Goal: Use online tool/utility: Utilize a website feature to perform a specific function

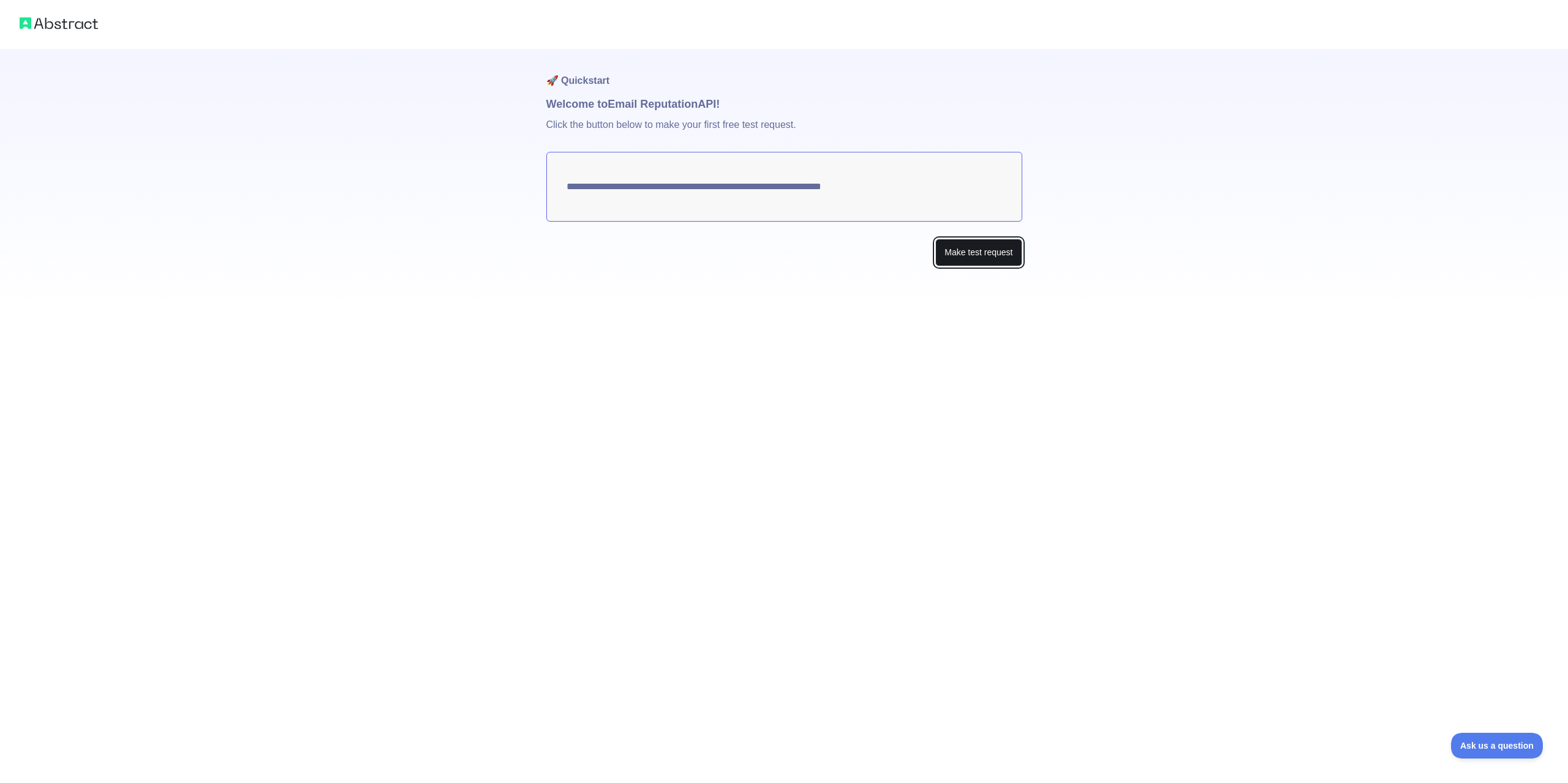
click at [982, 246] on button "Make test request" at bounding box center [978, 252] width 86 height 28
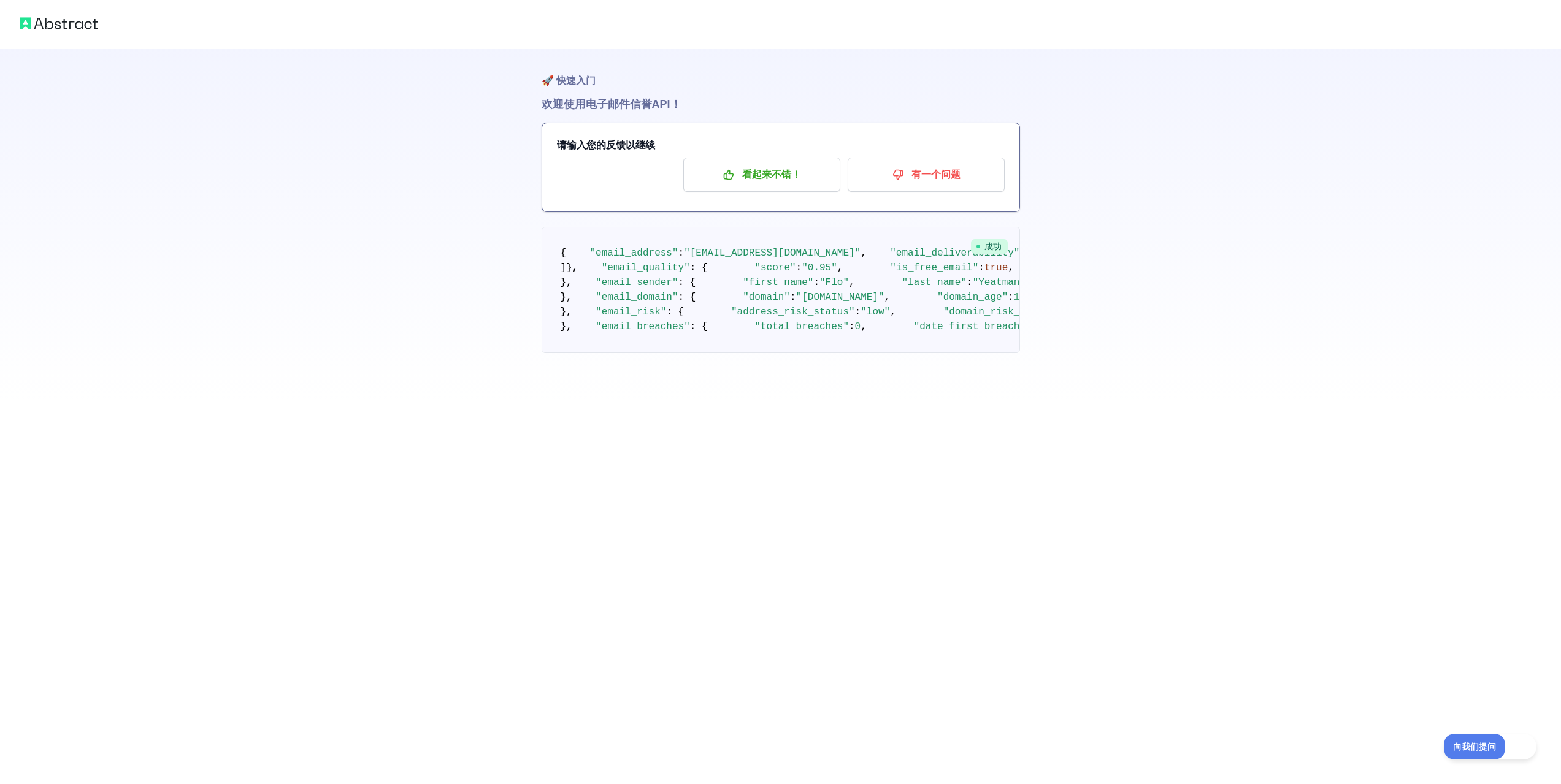
click at [461, 401] on div "🚀 快速入门 欢迎使用 电子邮件信誉 API！ 请输入您的反馈以继续 看起来不错！ 有一个问题 成功 { "email_address" : "floyeat…" at bounding box center [780, 201] width 1561 height 402
click at [750, 179] on font "看起来不错！" at bounding box center [771, 174] width 59 height 10
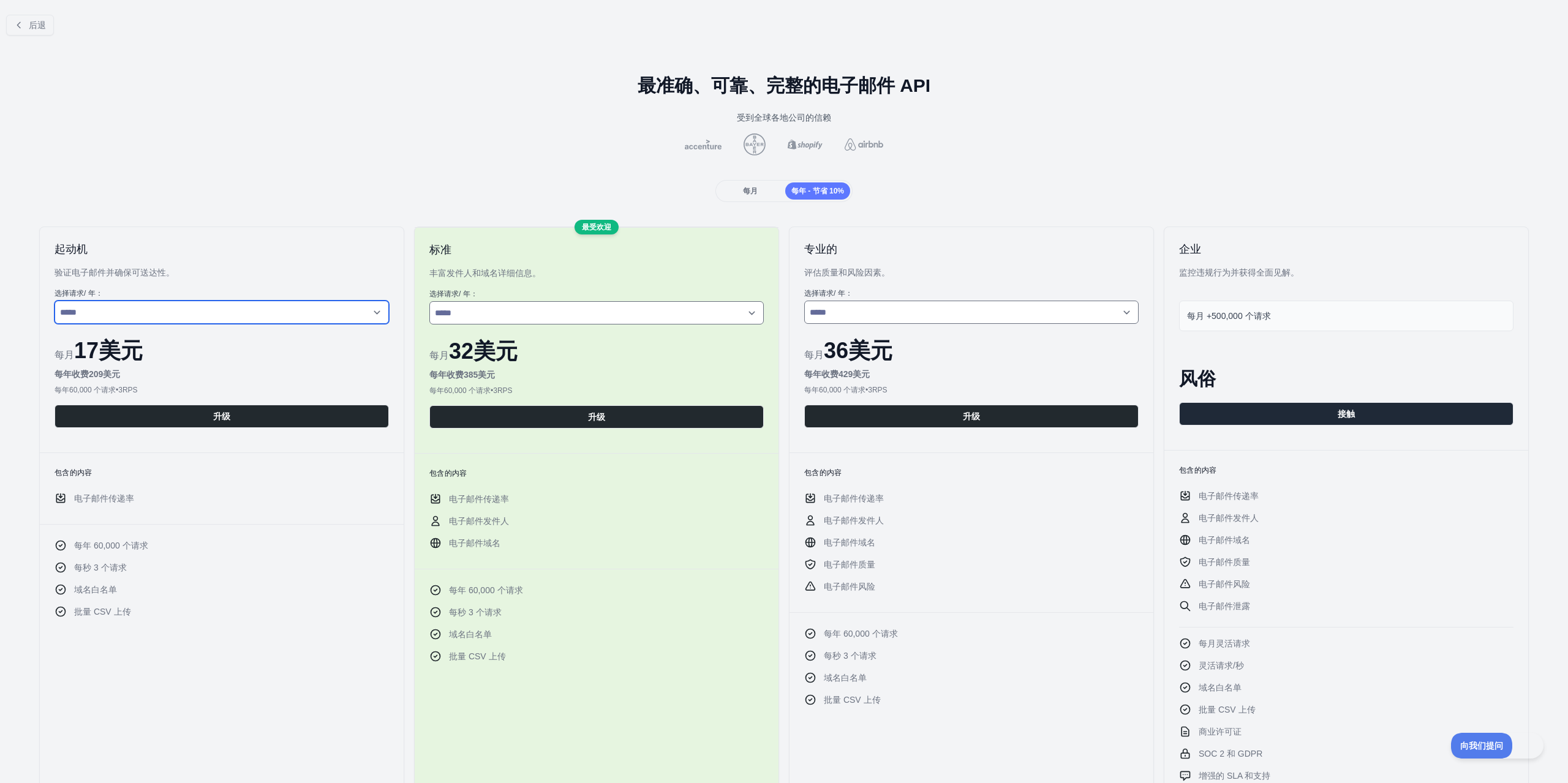
click at [362, 305] on select "**********" at bounding box center [221, 312] width 335 height 23
click at [743, 187] on font "每月" at bounding box center [751, 191] width 15 height 9
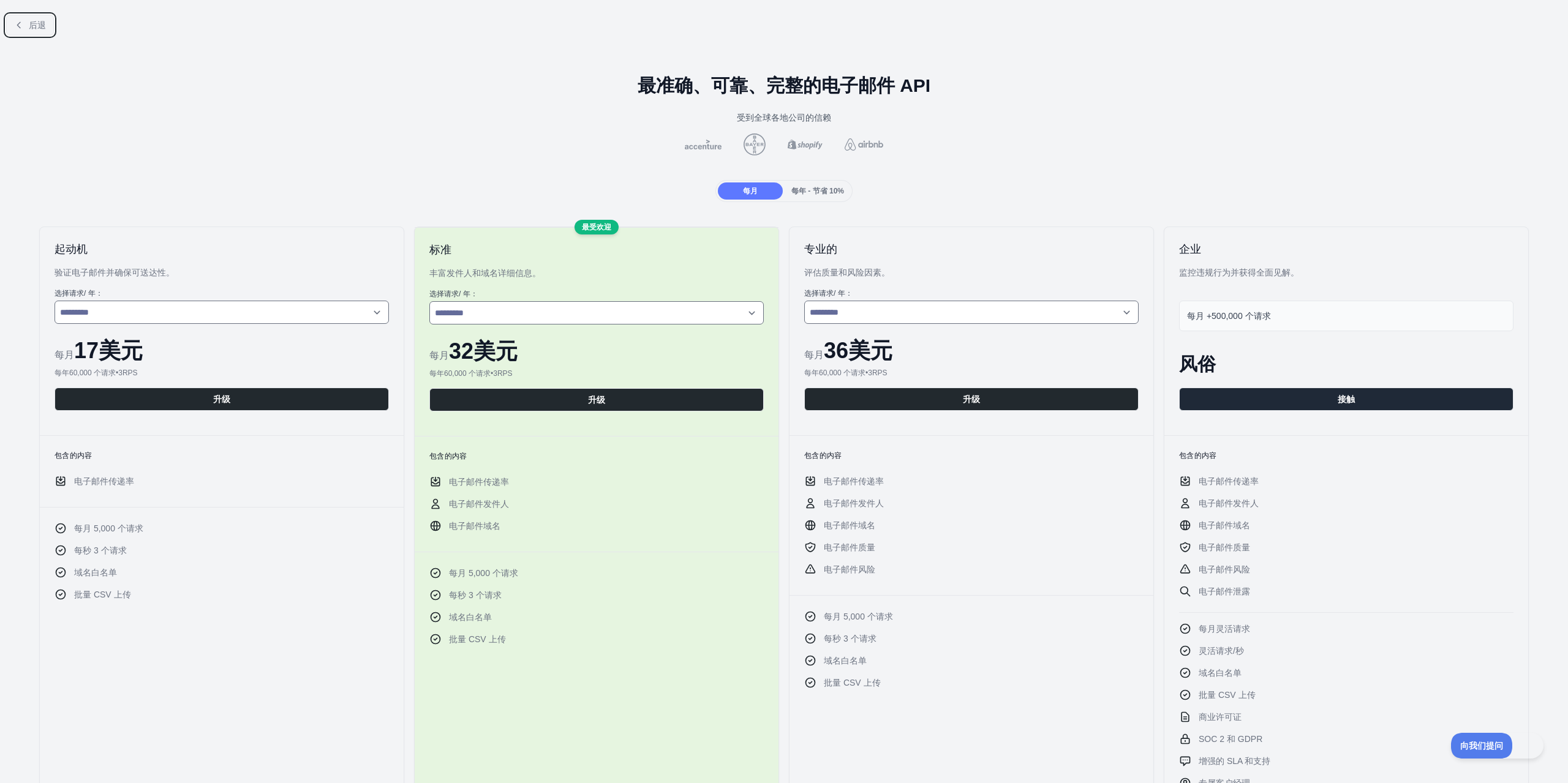
click at [35, 23] on font "后退" at bounding box center [37, 25] width 17 height 9
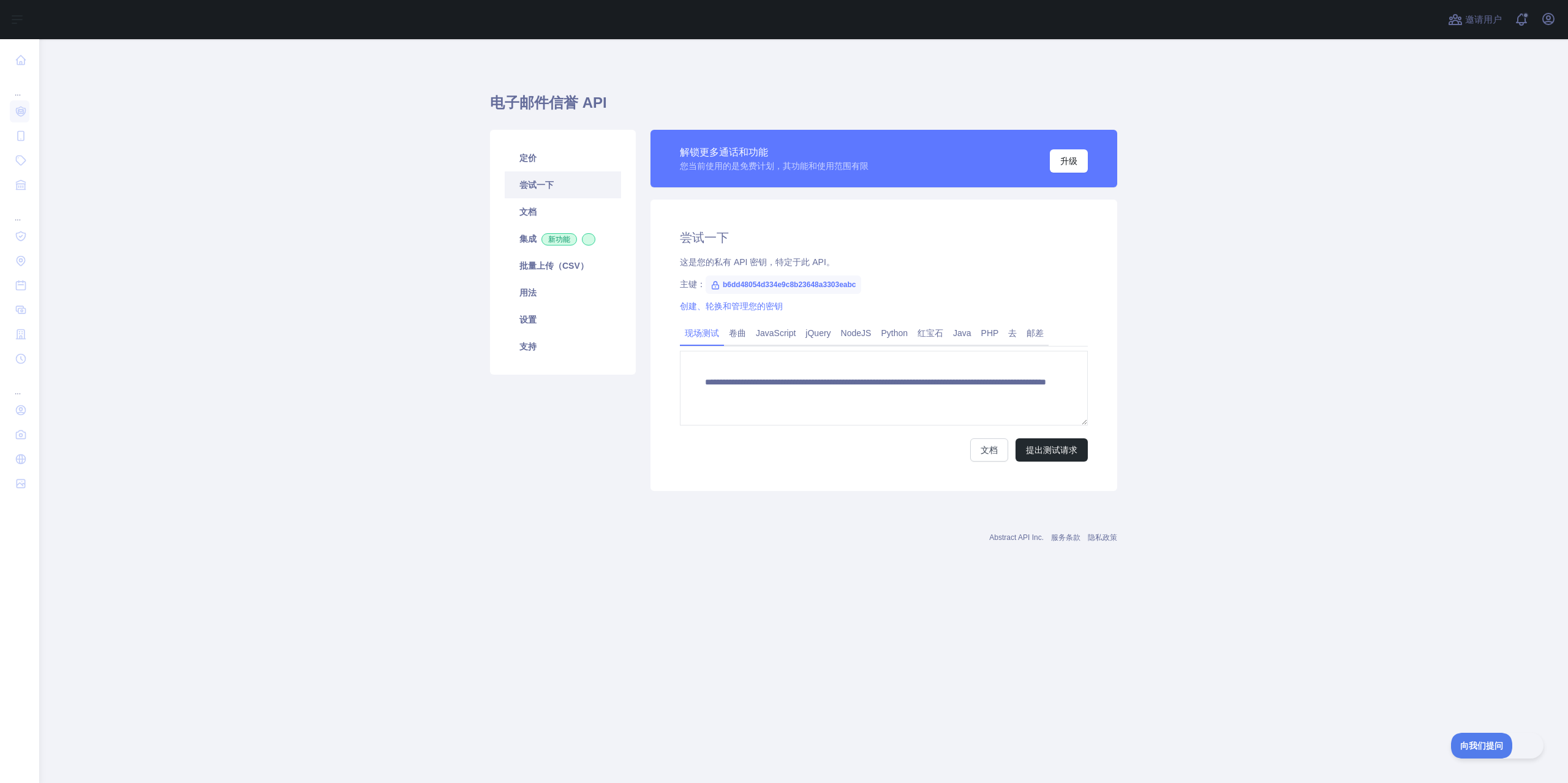
click at [559, 183] on link "尝试一下" at bounding box center [563, 185] width 116 height 27
click at [1057, 445] on font "提出测试请求" at bounding box center [1052, 450] width 52 height 9
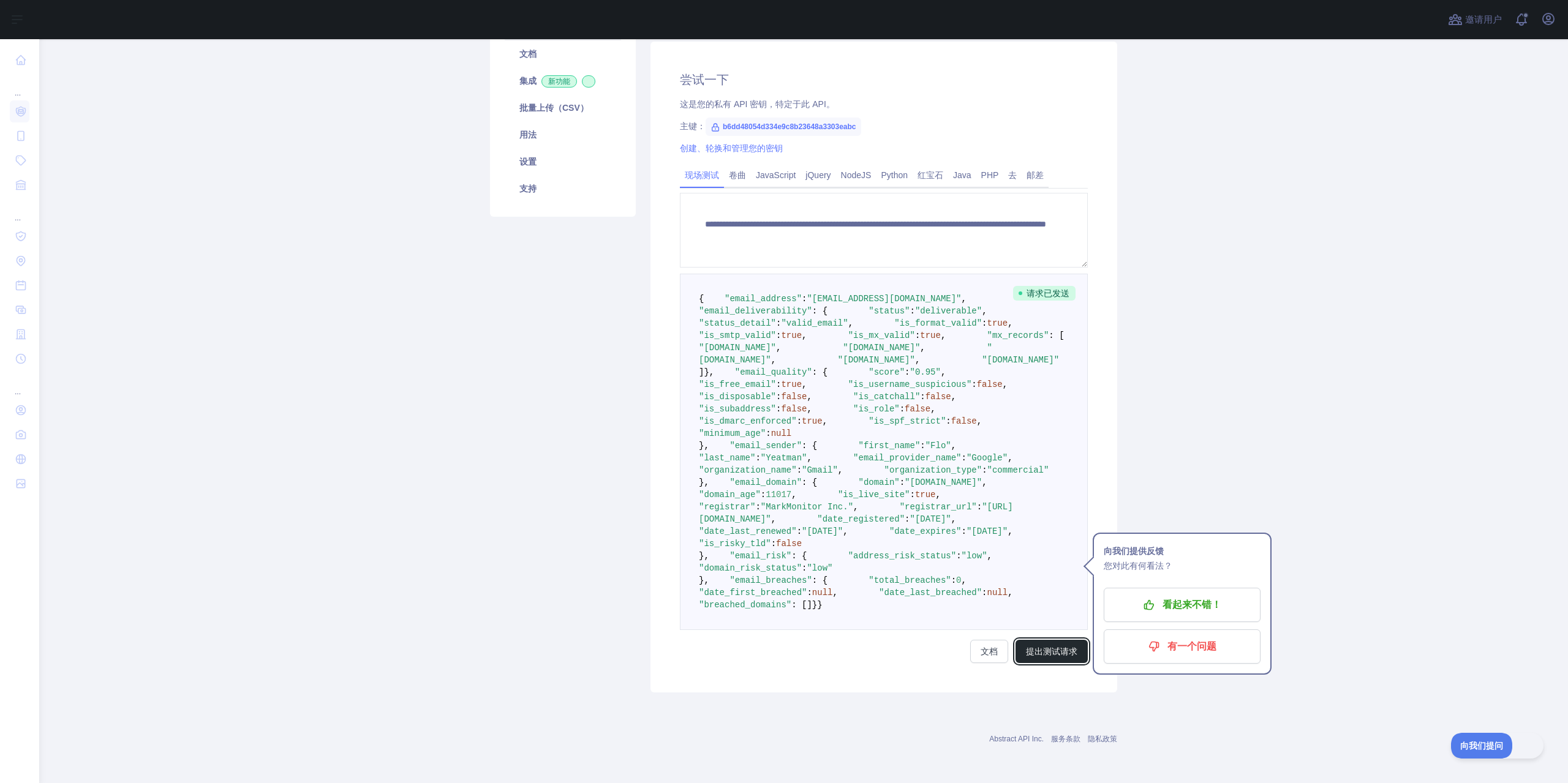
scroll to position [537, 0]
click at [1157, 594] on p "看起来不错！" at bounding box center [1182, 605] width 138 height 21
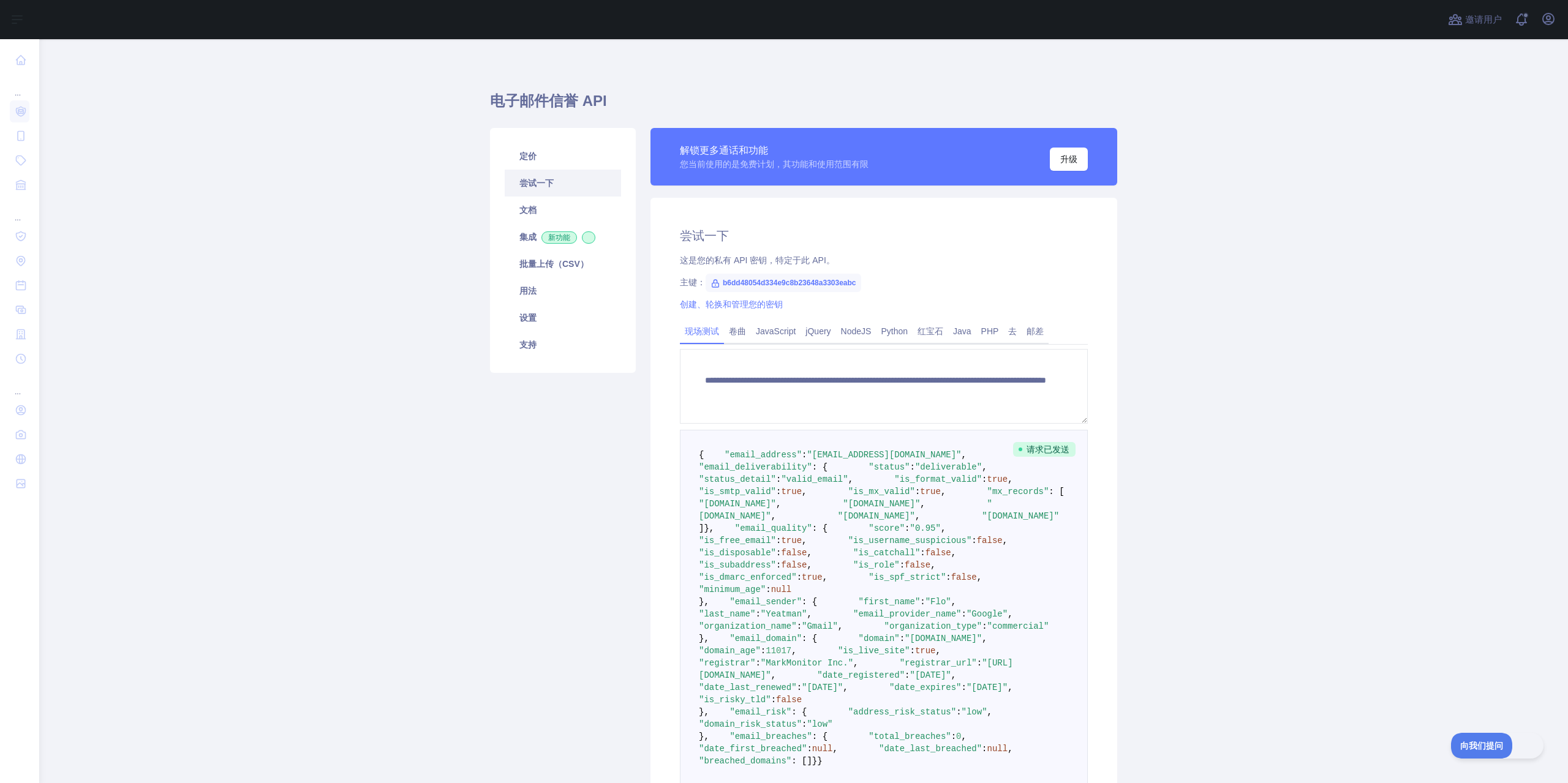
scroll to position [0, 0]
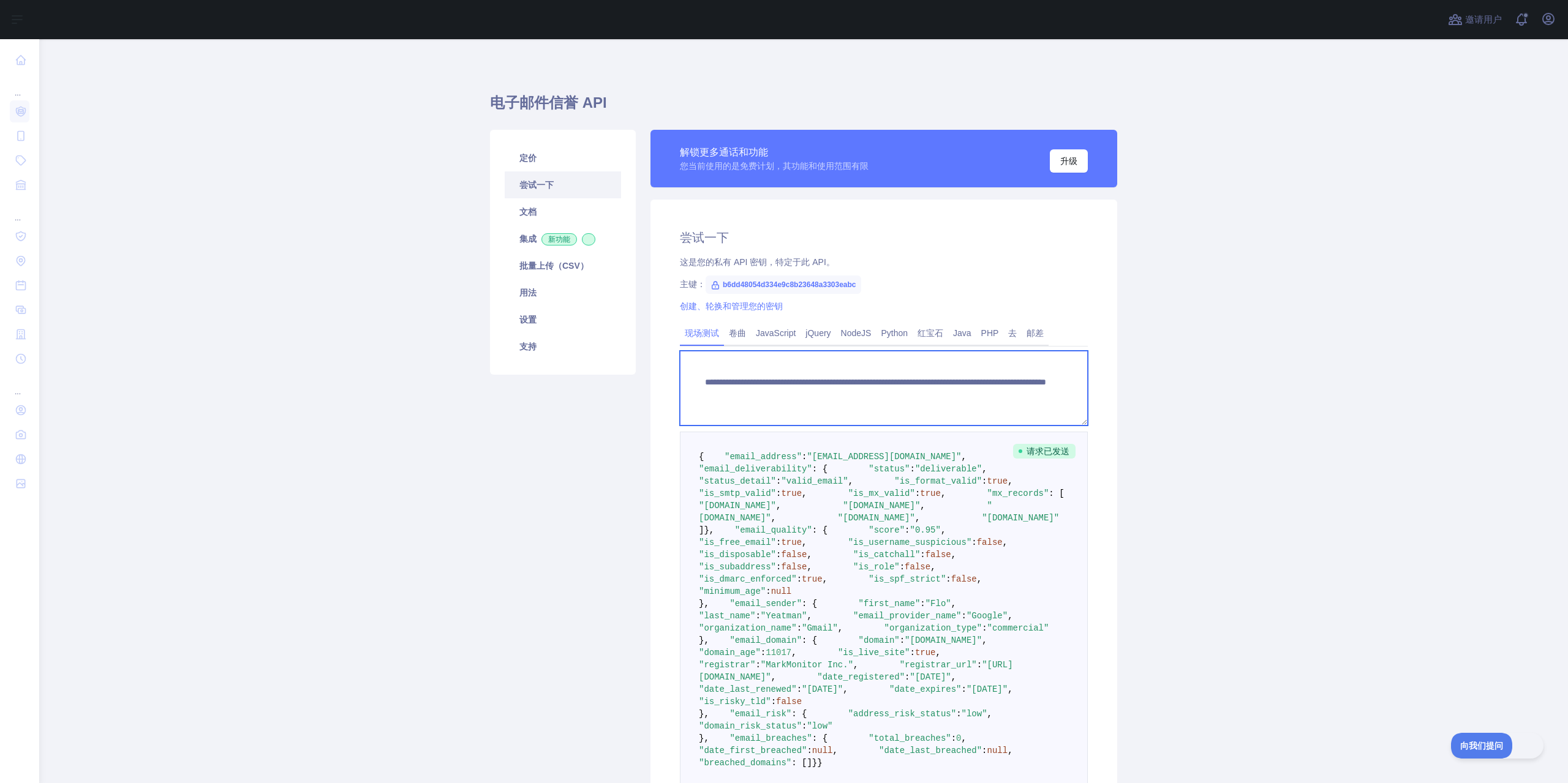
click at [1026, 396] on textarea "**********" at bounding box center [884, 388] width 408 height 75
drag, startPoint x: 1017, startPoint y: 396, endPoint x: 1009, endPoint y: 396, distance: 8.0
click at [1009, 396] on textarea "**********" at bounding box center [884, 388] width 408 height 75
drag, startPoint x: 1023, startPoint y: 396, endPoint x: 601, endPoint y: 347, distance: 424.8
click at [602, 347] on div "**********" at bounding box center [804, 490] width 642 height 736
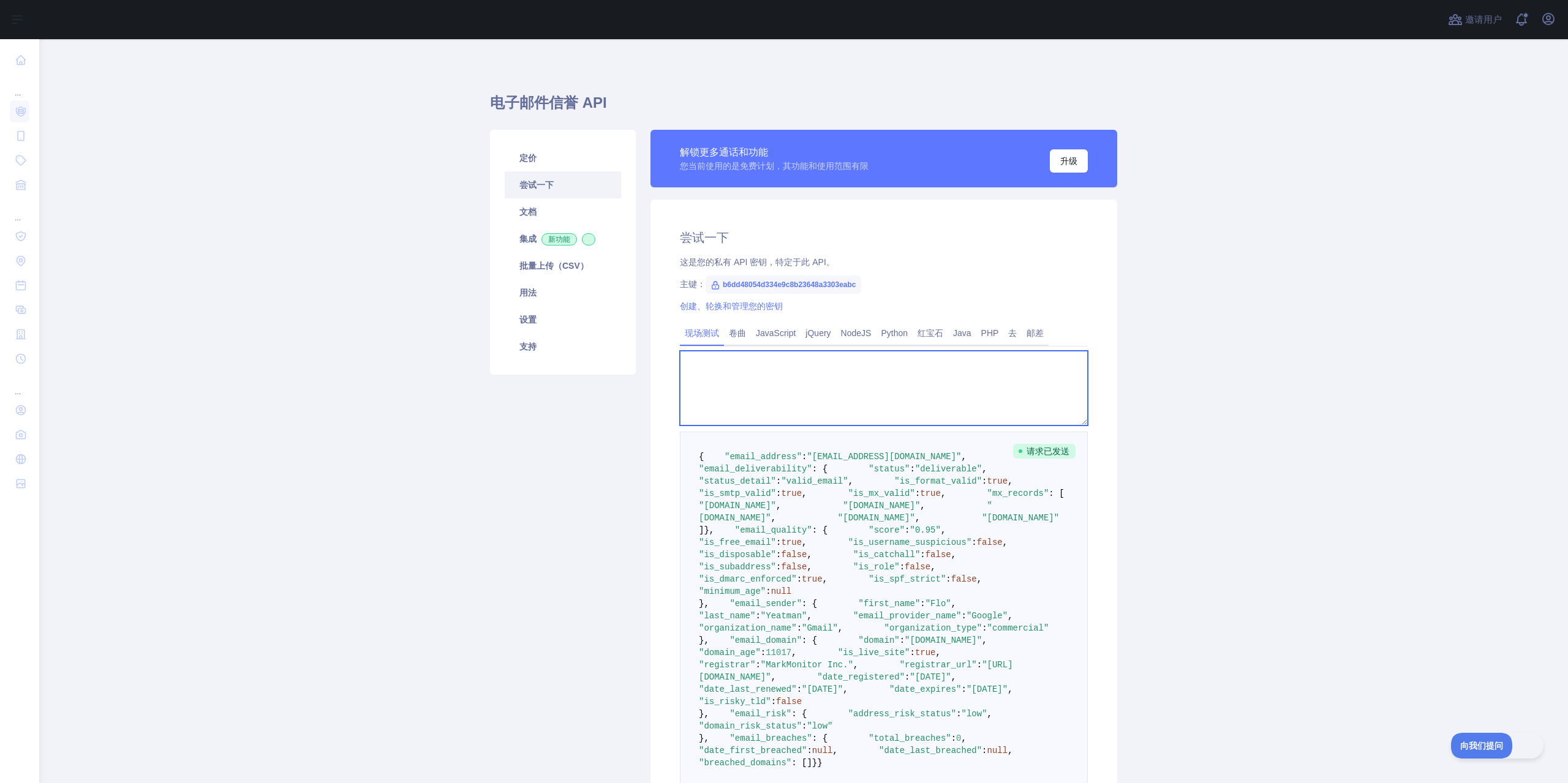
drag, startPoint x: 829, startPoint y: 381, endPoint x: 845, endPoint y: 396, distance: 21.9
click at [829, 381] on textarea at bounding box center [884, 388] width 408 height 75
paste textarea "**********"
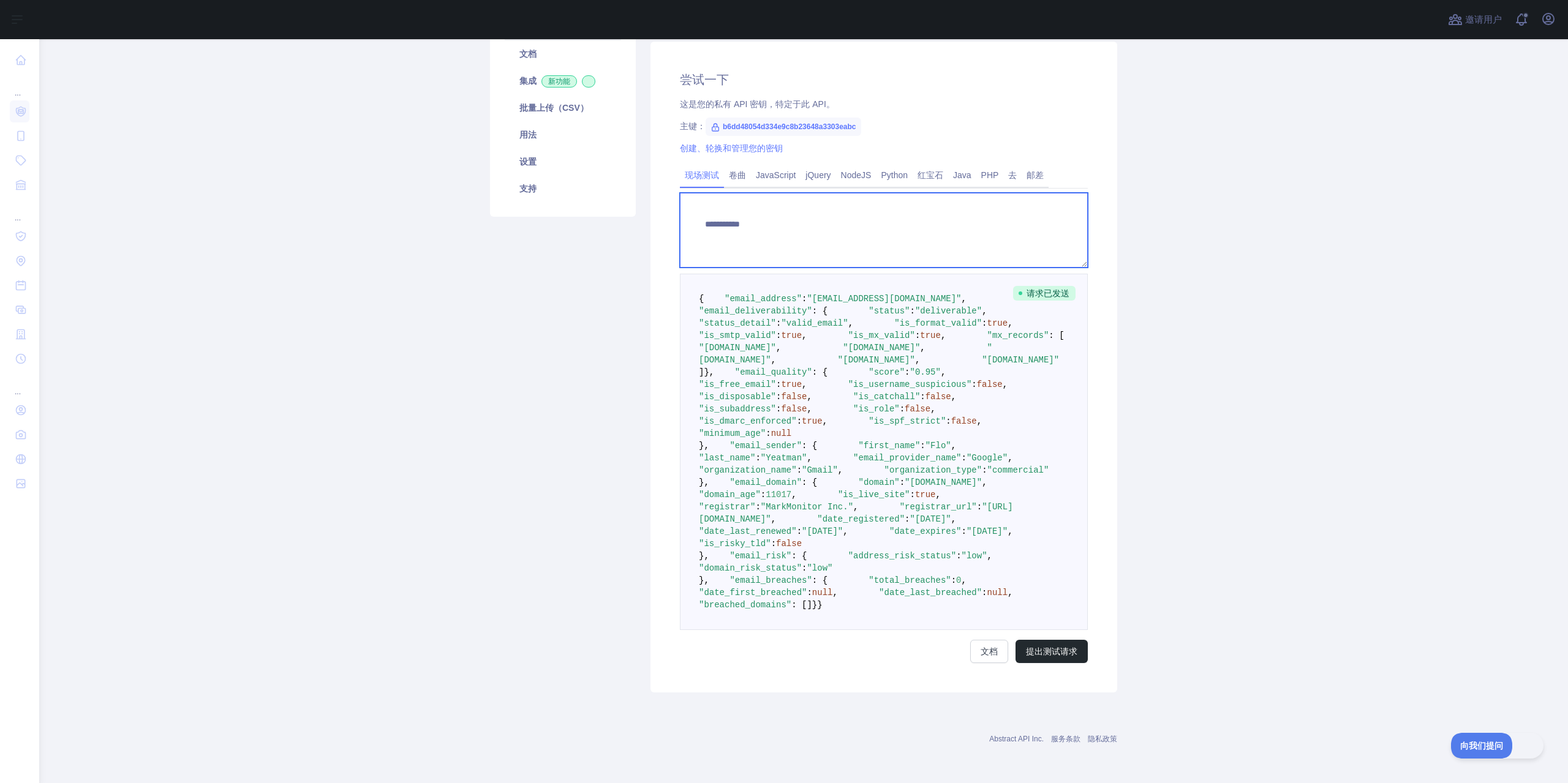
scroll to position [537, 0]
type textarea "**********"
click at [1049, 647] on font "提出测试请求" at bounding box center [1052, 651] width 52 height 9
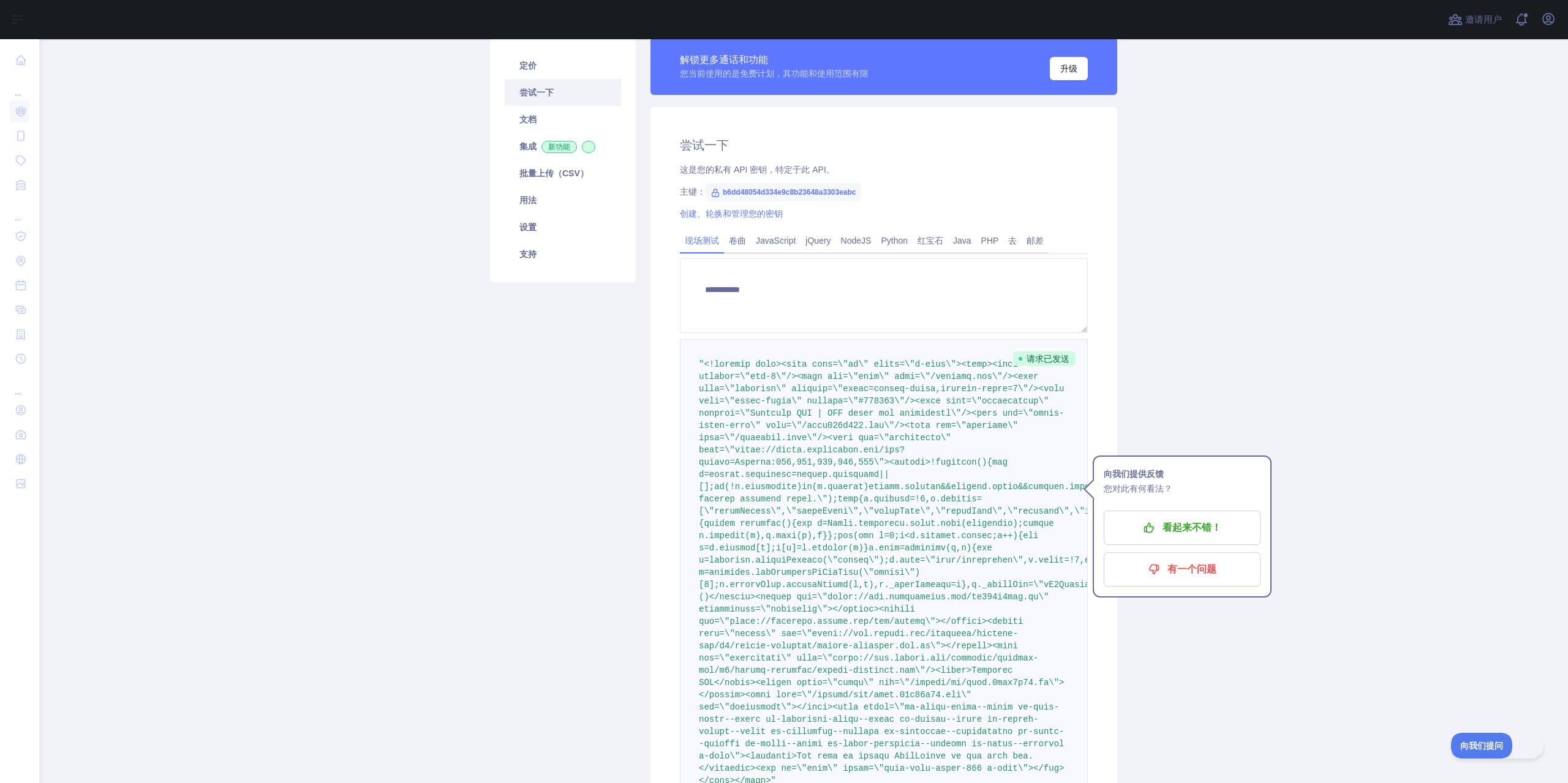
scroll to position [245, 0]
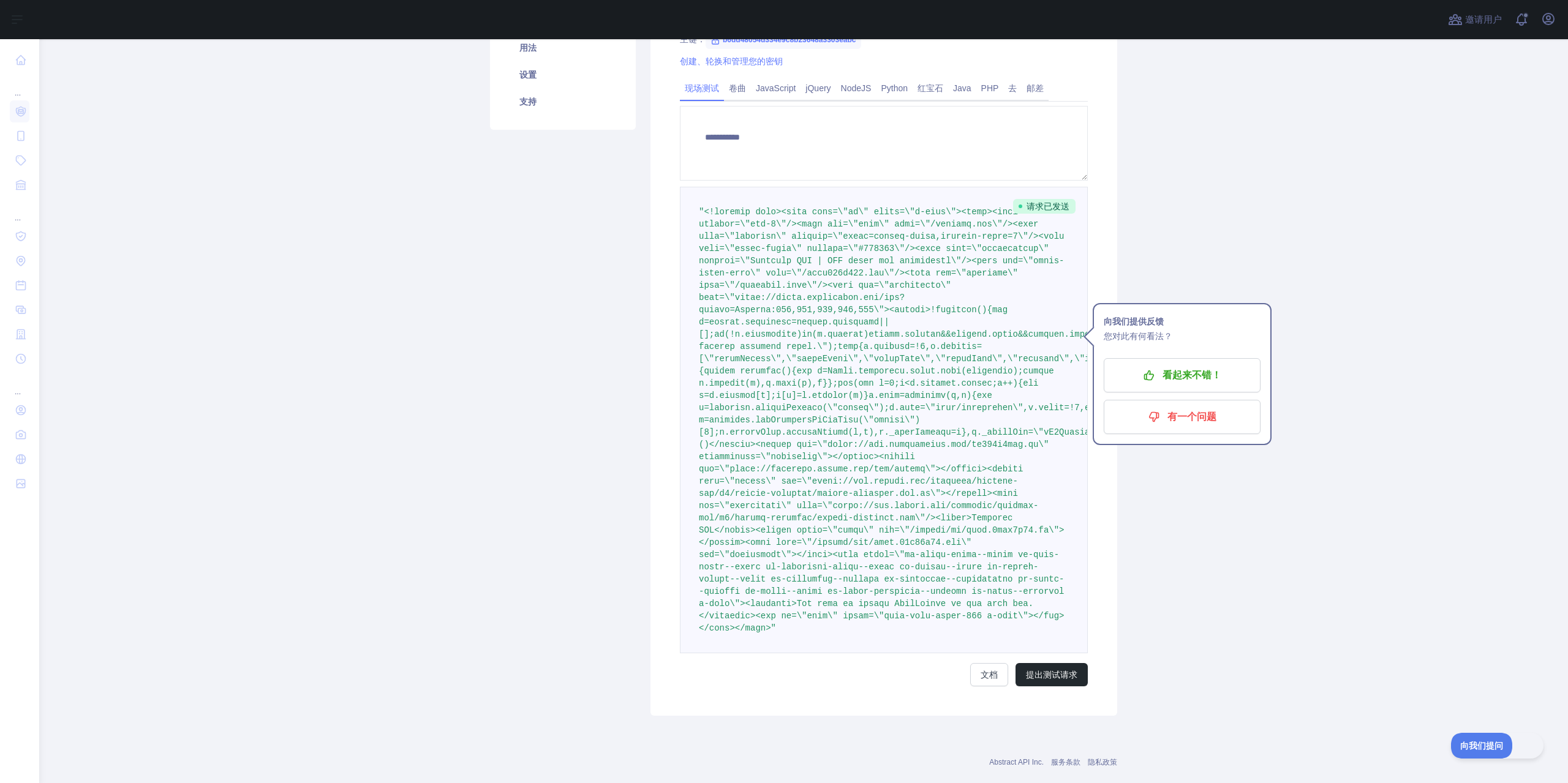
click at [589, 417] on div "定价 尝试一下 文档 集成 新功能 批量上传（CSV） 用法 设置 支持" at bounding box center [563, 300] width 160 height 831
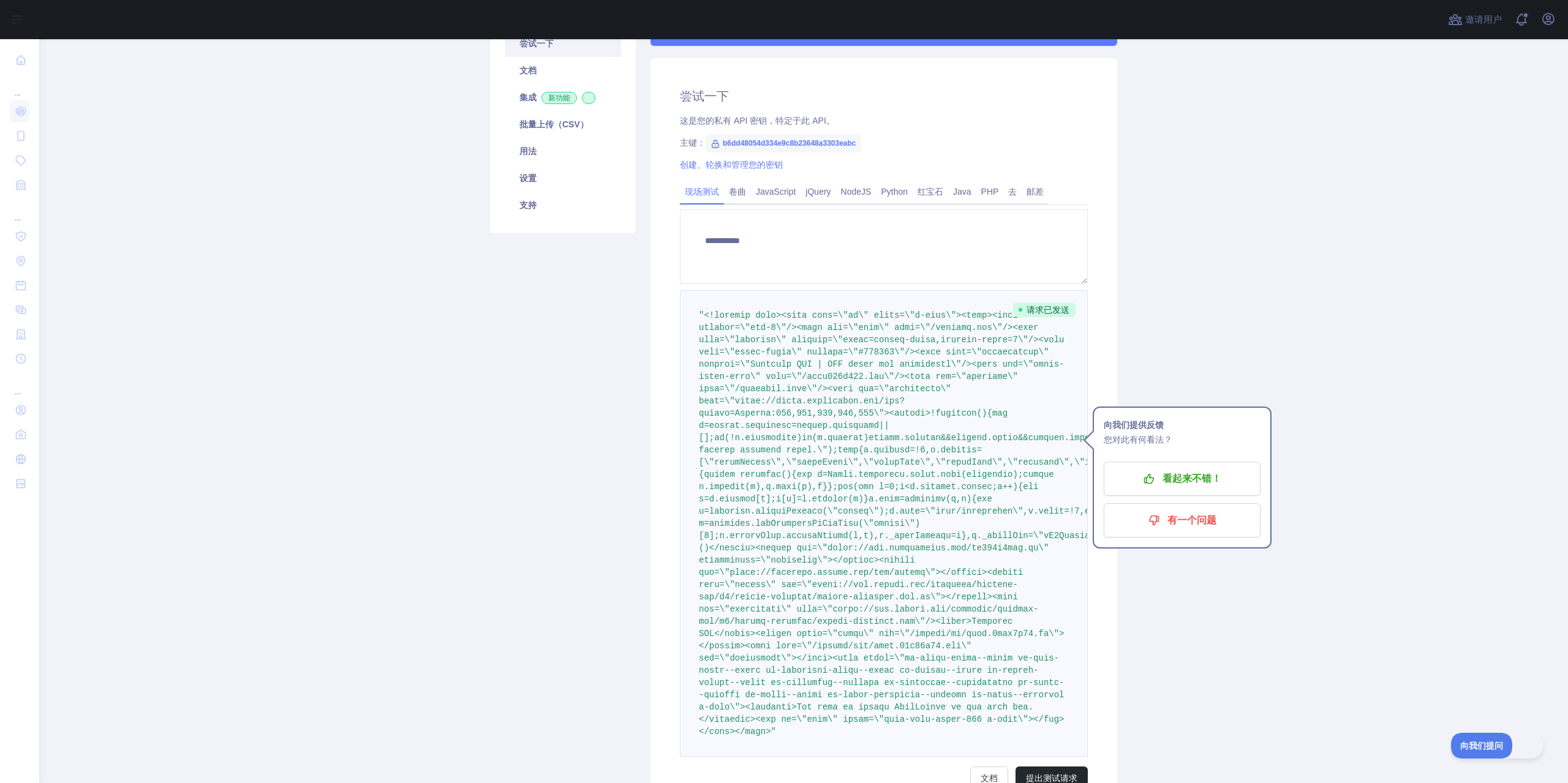
scroll to position [0, 0]
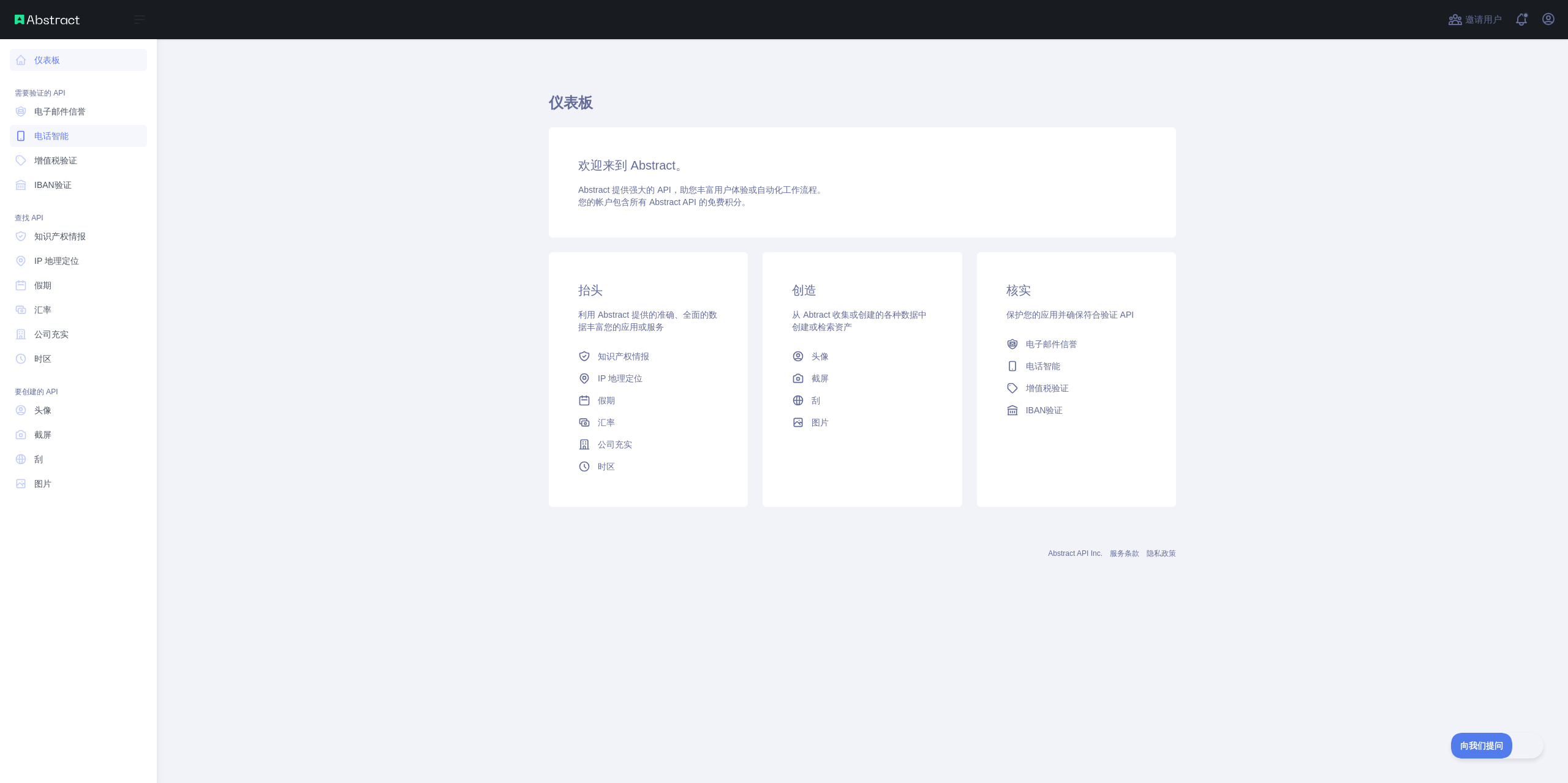
click at [91, 135] on link "电话智能" at bounding box center [78, 136] width 137 height 22
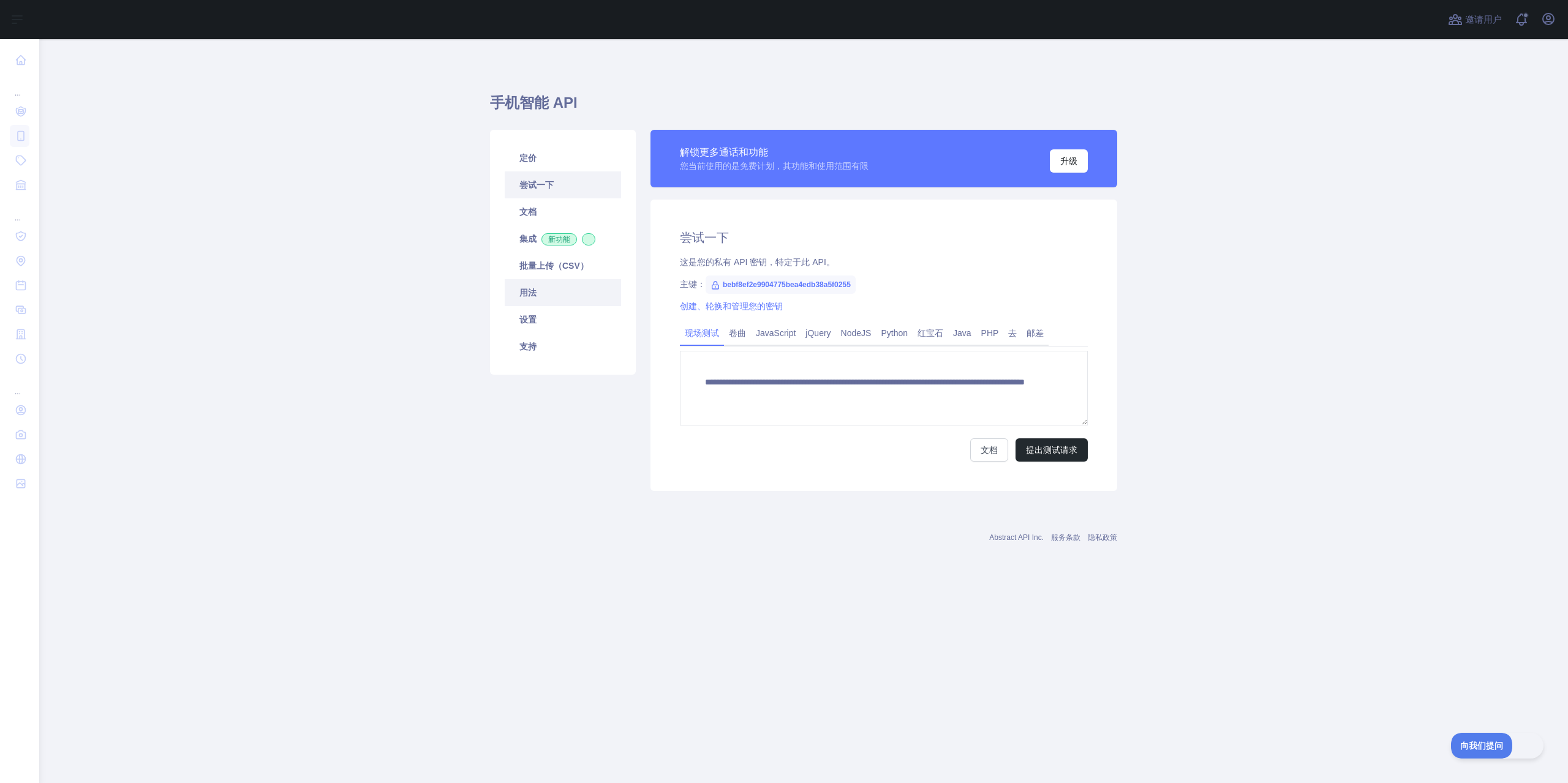
click at [559, 292] on link "用法" at bounding box center [563, 292] width 116 height 27
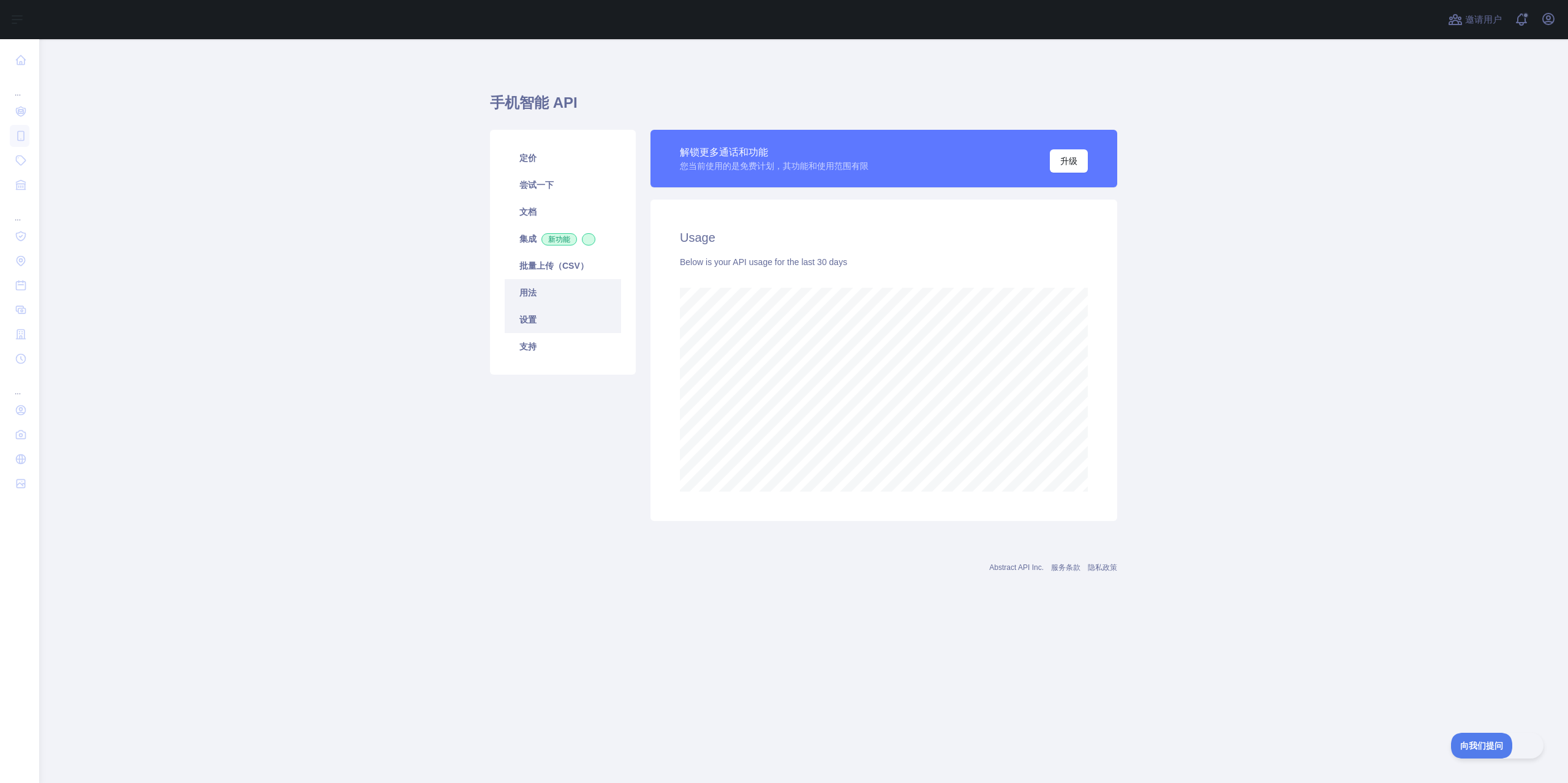
scroll to position [744, 1529]
click at [529, 215] on font "文档" at bounding box center [527, 212] width 17 height 9
click at [569, 160] on link "定价" at bounding box center [563, 158] width 116 height 27
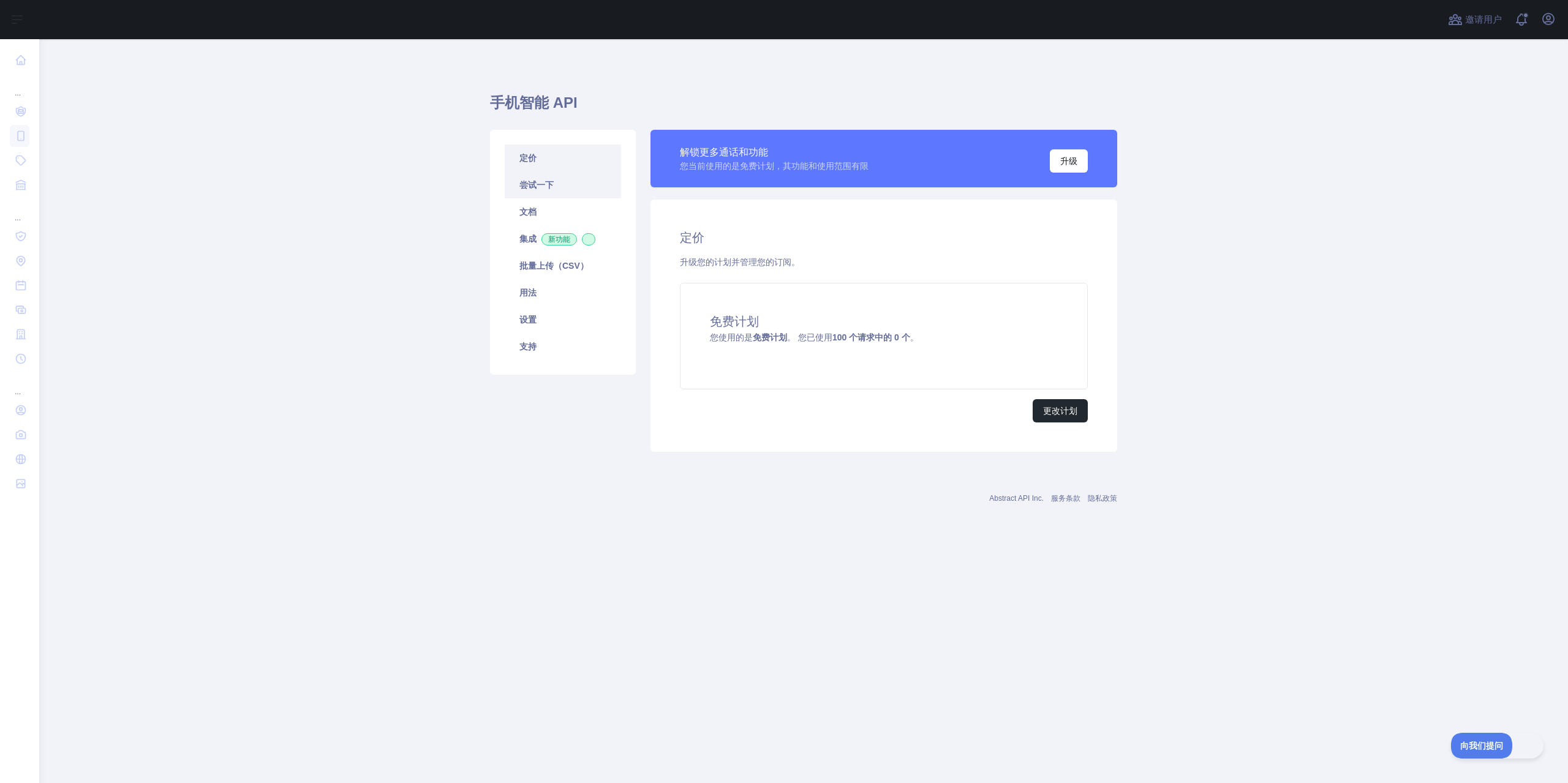
click at [570, 177] on link "尝试一下" at bounding box center [563, 185] width 116 height 27
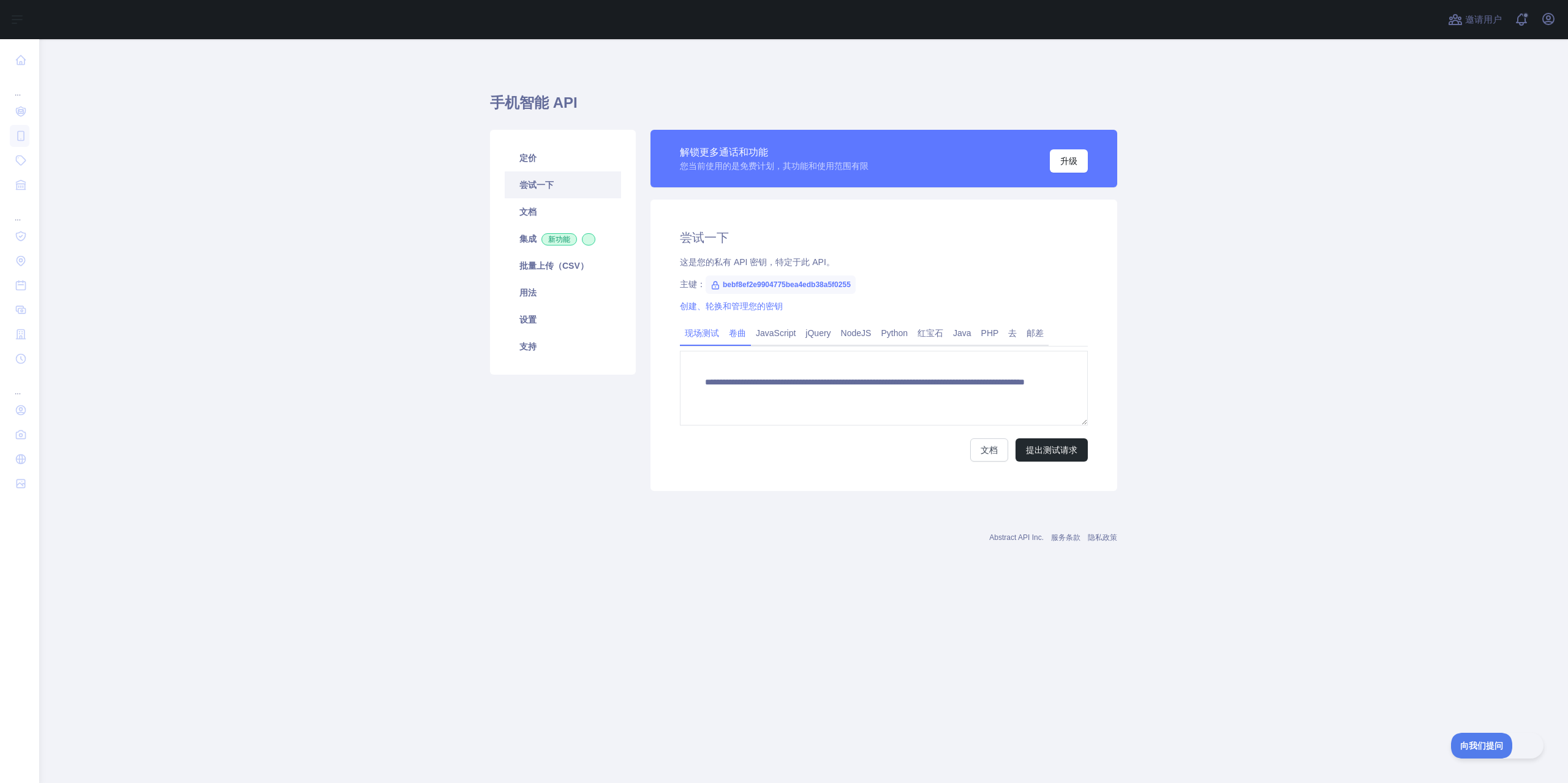
click at [730, 334] on font "卷曲" at bounding box center [737, 333] width 17 height 9
click at [763, 335] on font "JavaScript" at bounding box center [776, 333] width 40 height 9
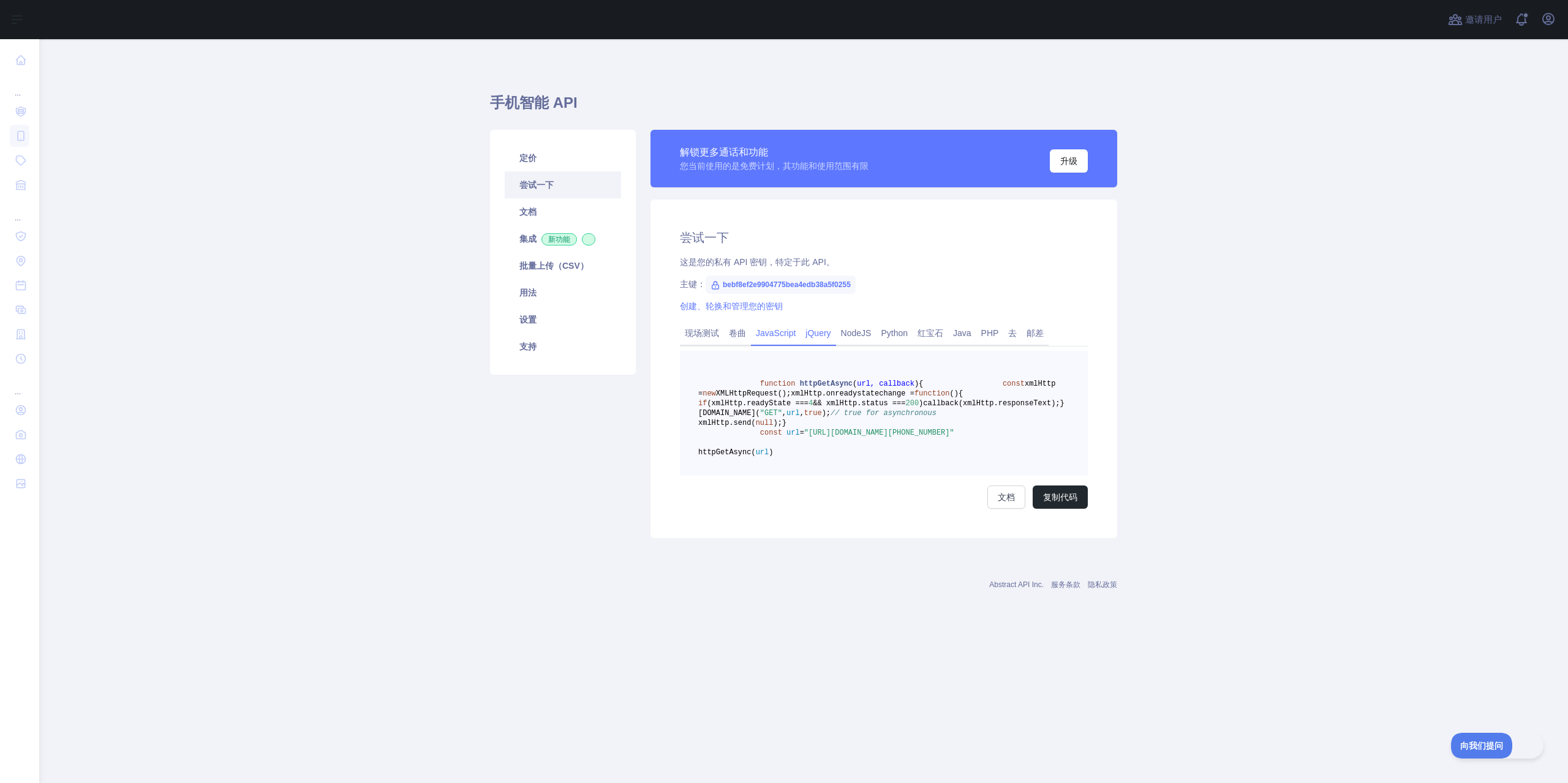
click at [813, 335] on font "jQuery" at bounding box center [818, 333] width 25 height 9
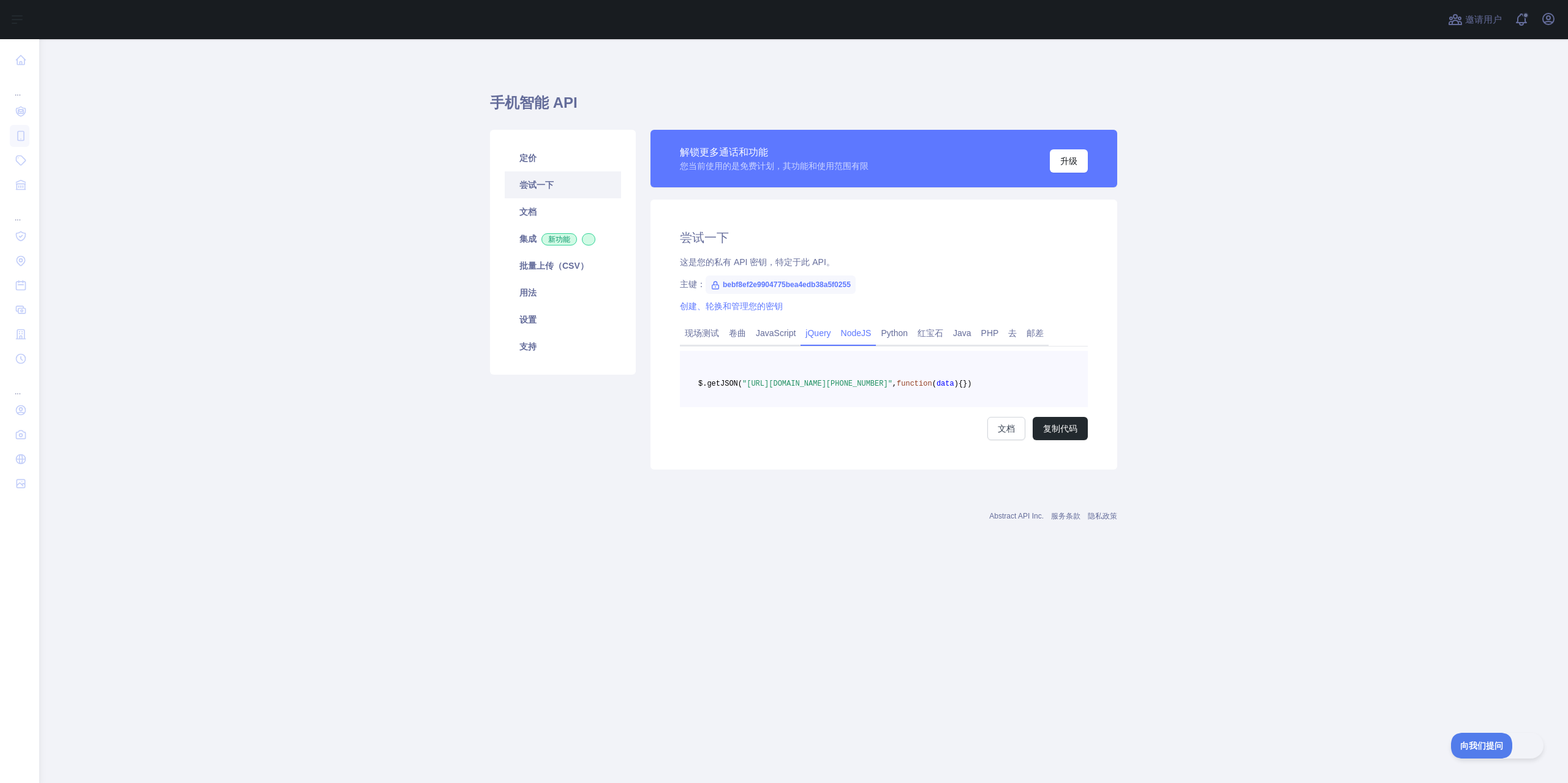
click at [856, 337] on font "NodeJS" at bounding box center [856, 333] width 31 height 9
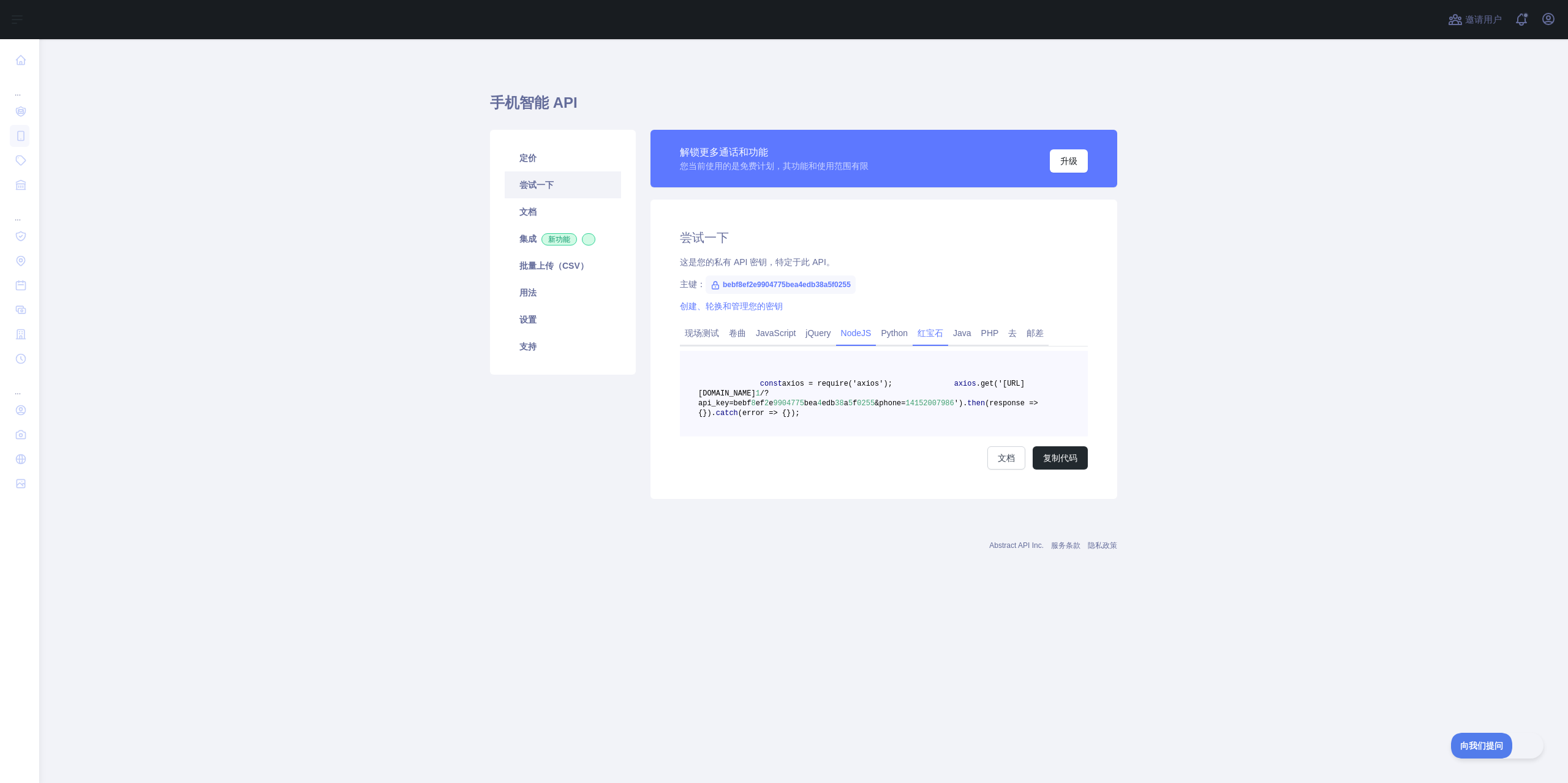
click at [918, 337] on font "红宝石" at bounding box center [931, 333] width 26 height 9
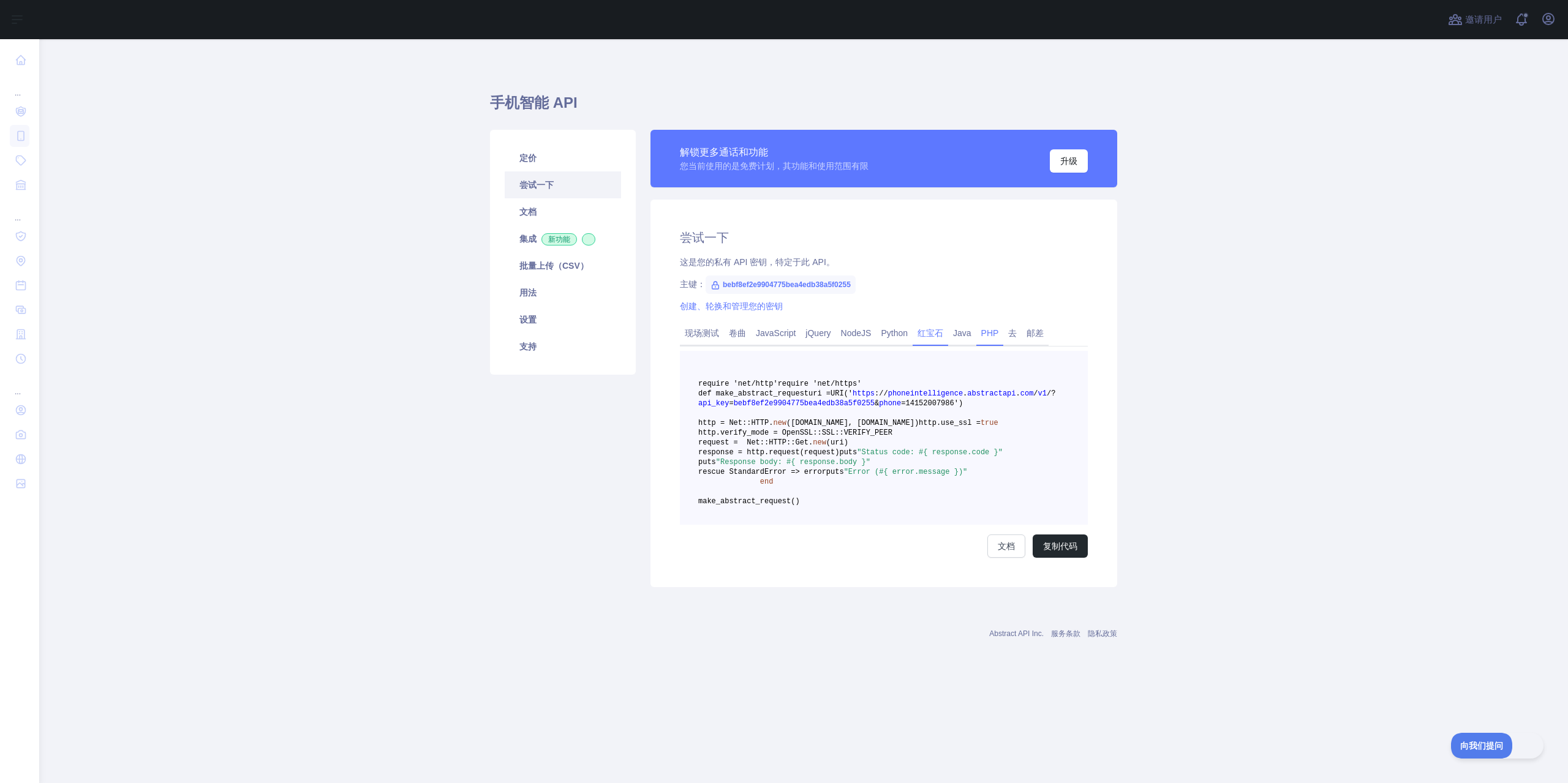
click at [986, 337] on font "PHP" at bounding box center [990, 333] width 18 height 9
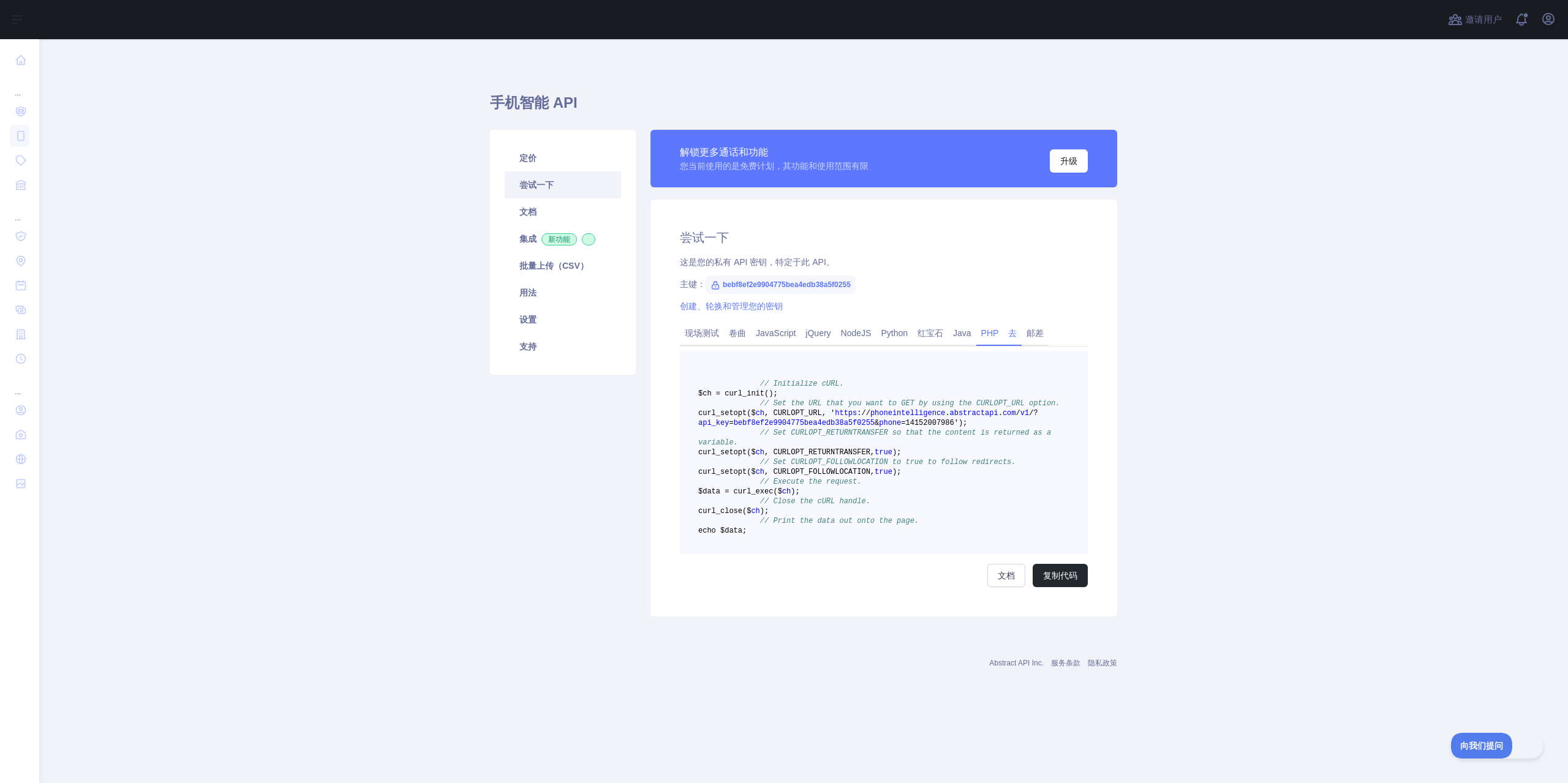
click at [1008, 335] on font "去" at bounding box center [1012, 333] width 9 height 9
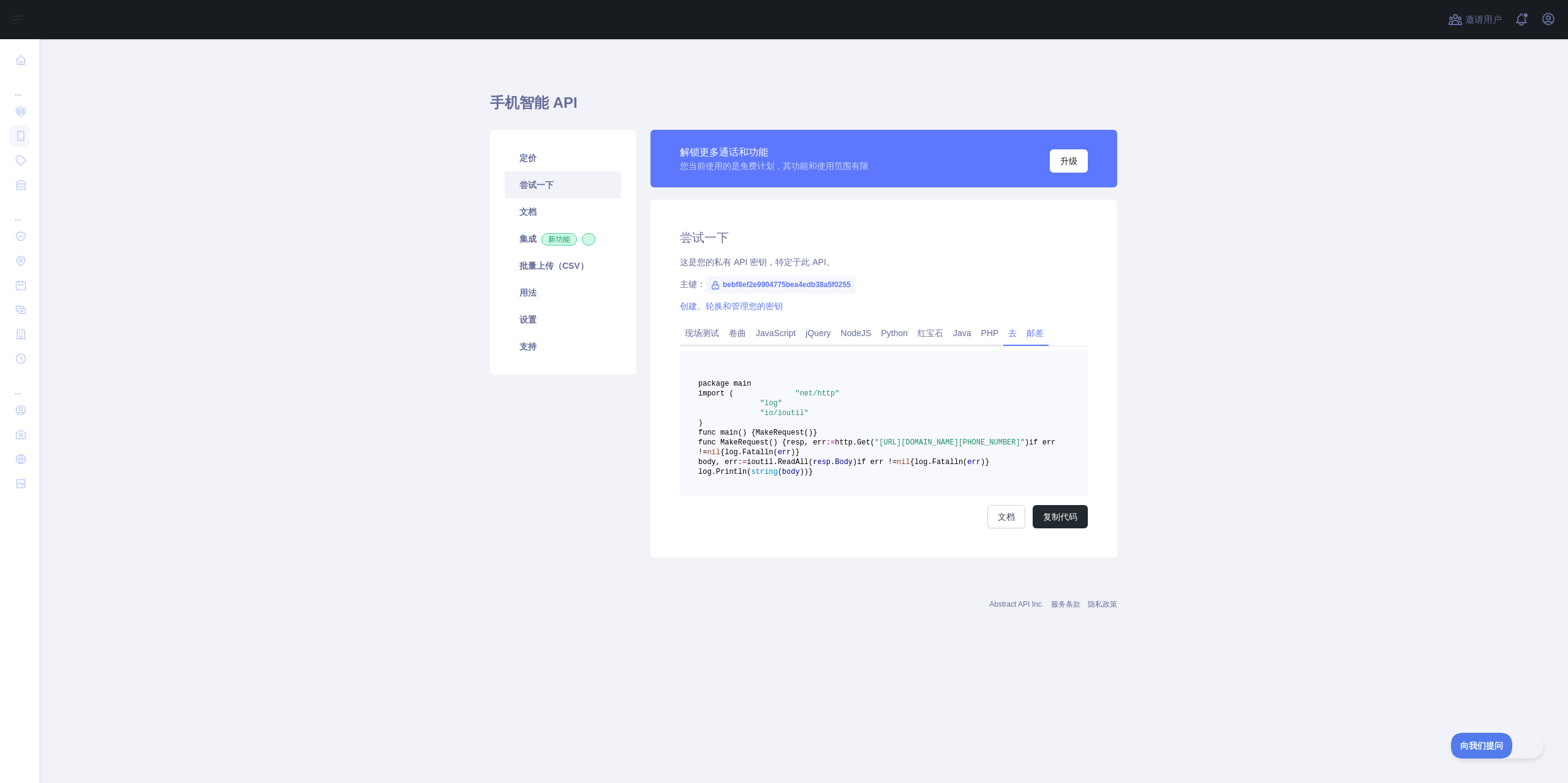
click at [1028, 337] on font "邮差" at bounding box center [1034, 333] width 17 height 9
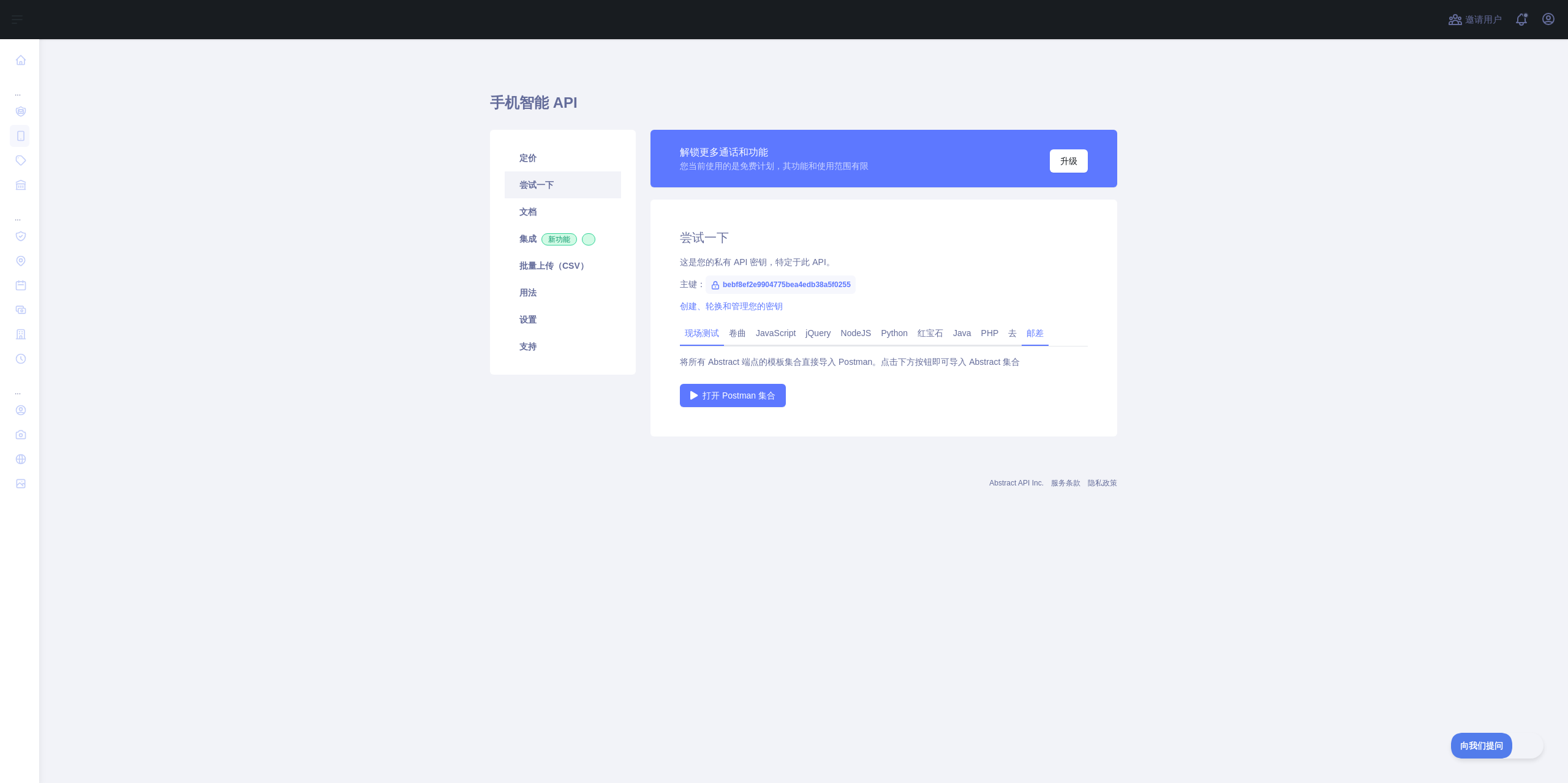
click at [723, 338] on link "现场测试" at bounding box center [702, 332] width 44 height 20
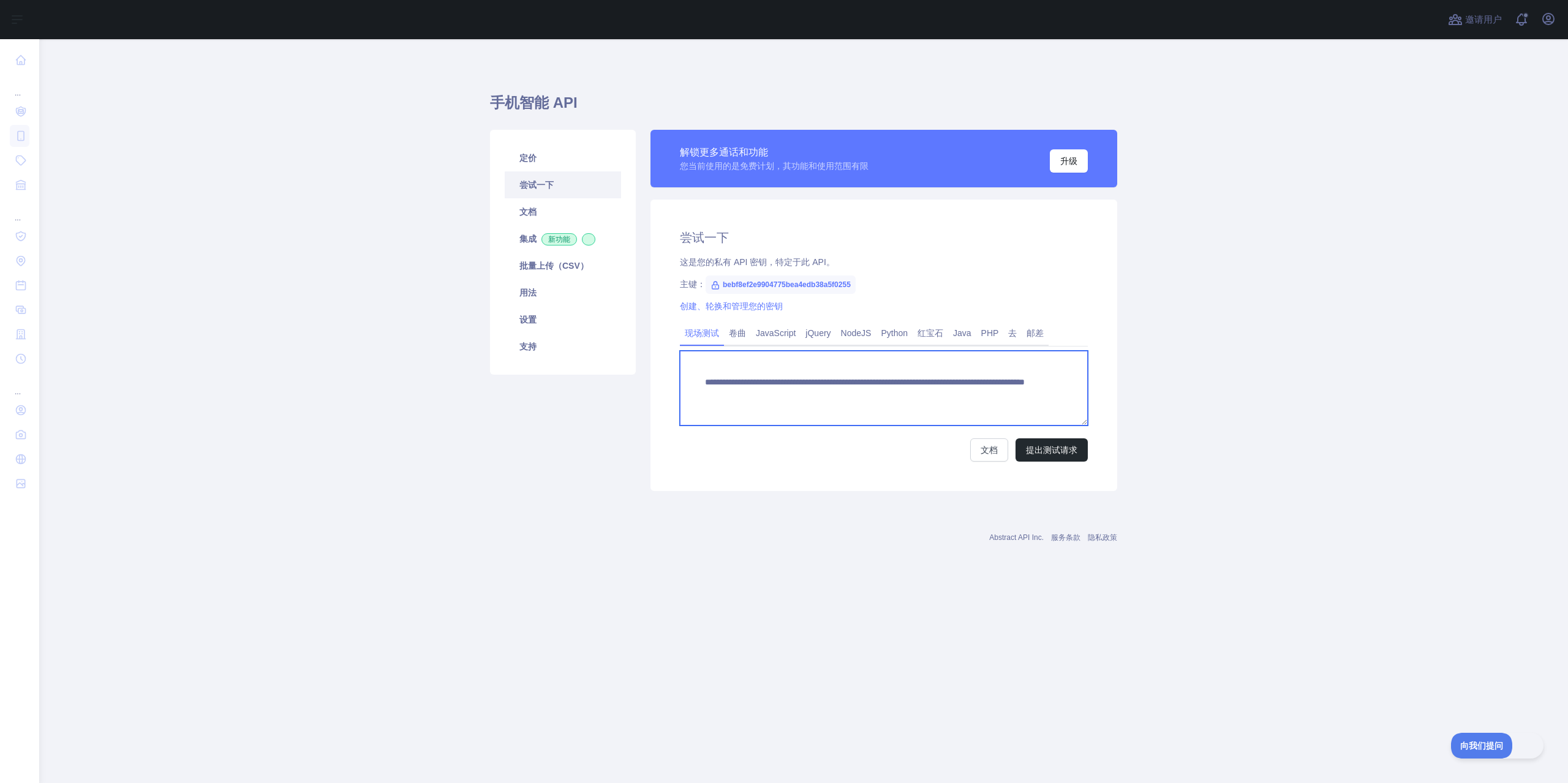
click at [987, 396] on textarea "**********" at bounding box center [884, 388] width 408 height 75
drag, startPoint x: 975, startPoint y: 396, endPoint x: 934, endPoint y: 403, distance: 41.6
click at [919, 394] on textarea "**********" at bounding box center [884, 388] width 408 height 75
paste textarea
type textarea "**********"
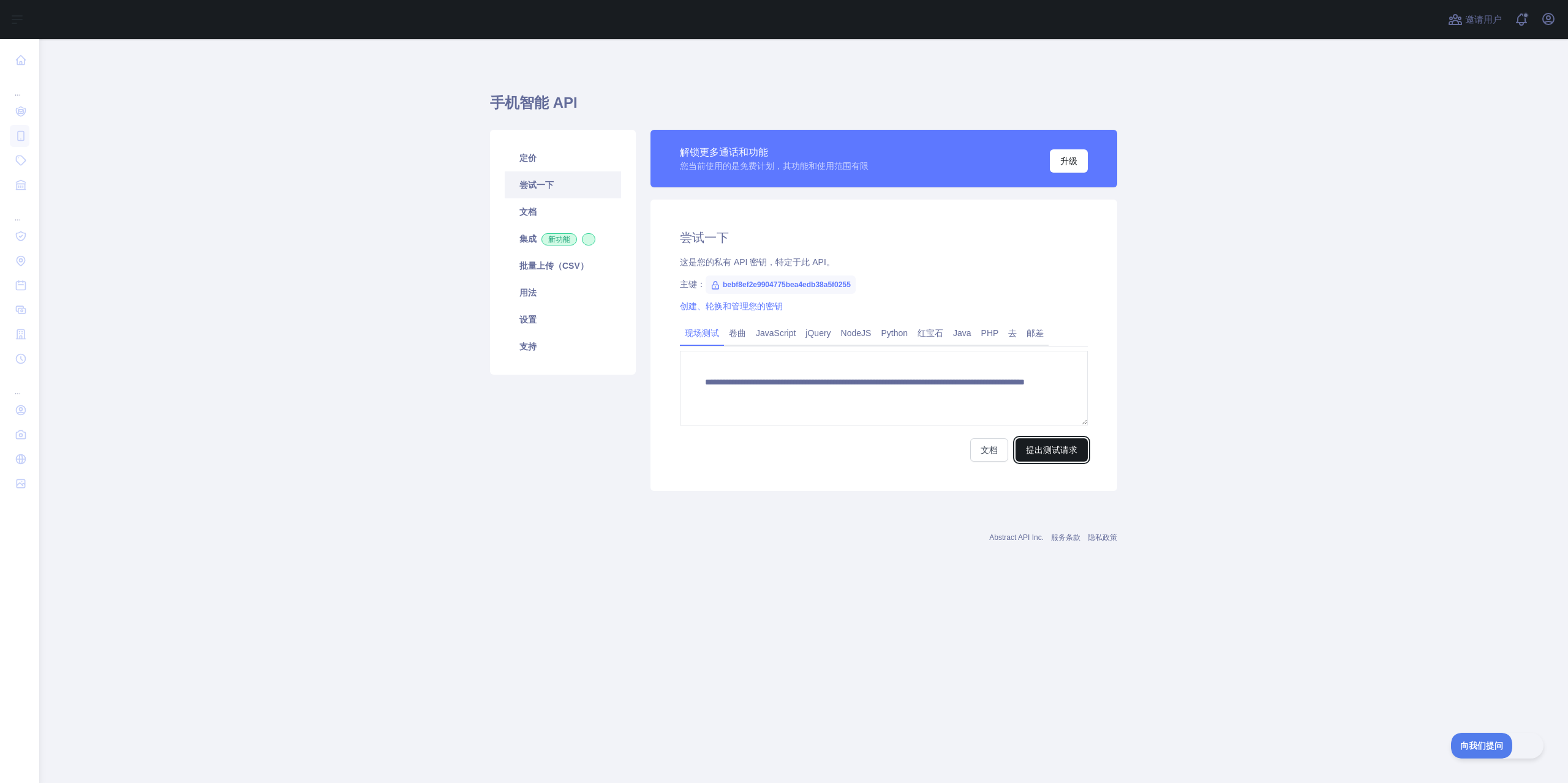
click at [1052, 449] on font "提出测试请求" at bounding box center [1052, 450] width 52 height 9
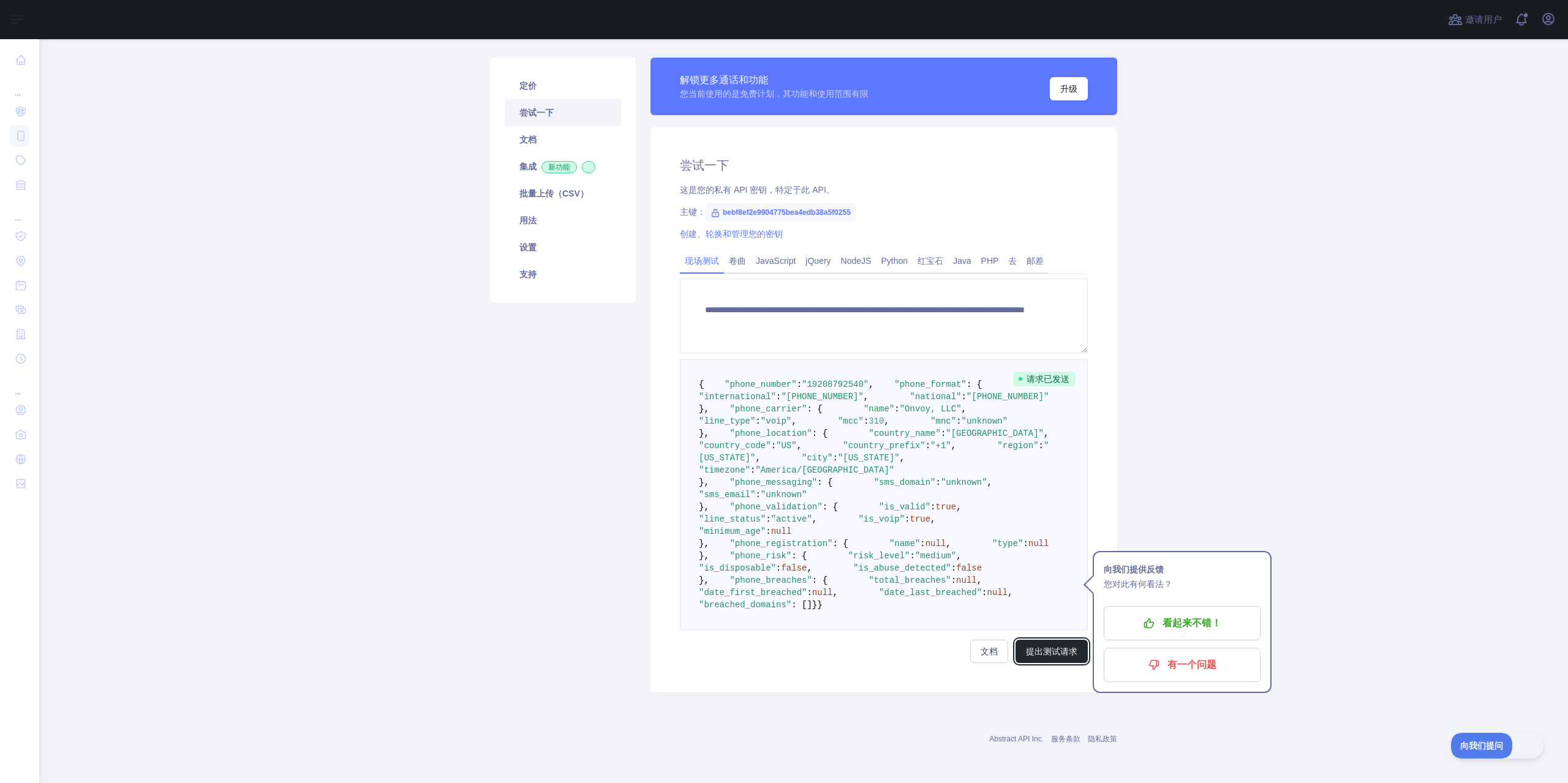
scroll to position [306, 0]
drag, startPoint x: 797, startPoint y: 249, endPoint x: 815, endPoint y: 250, distance: 18.0
click at [791, 417] on span ""voip"" at bounding box center [776, 421] width 31 height 9
copy span "voip"
click at [943, 360] on pre "{ "phone_number" : "[PHONE_NUMBER]" , "phone_format" : { "international" : "[PH…" at bounding box center [884, 495] width 408 height 271
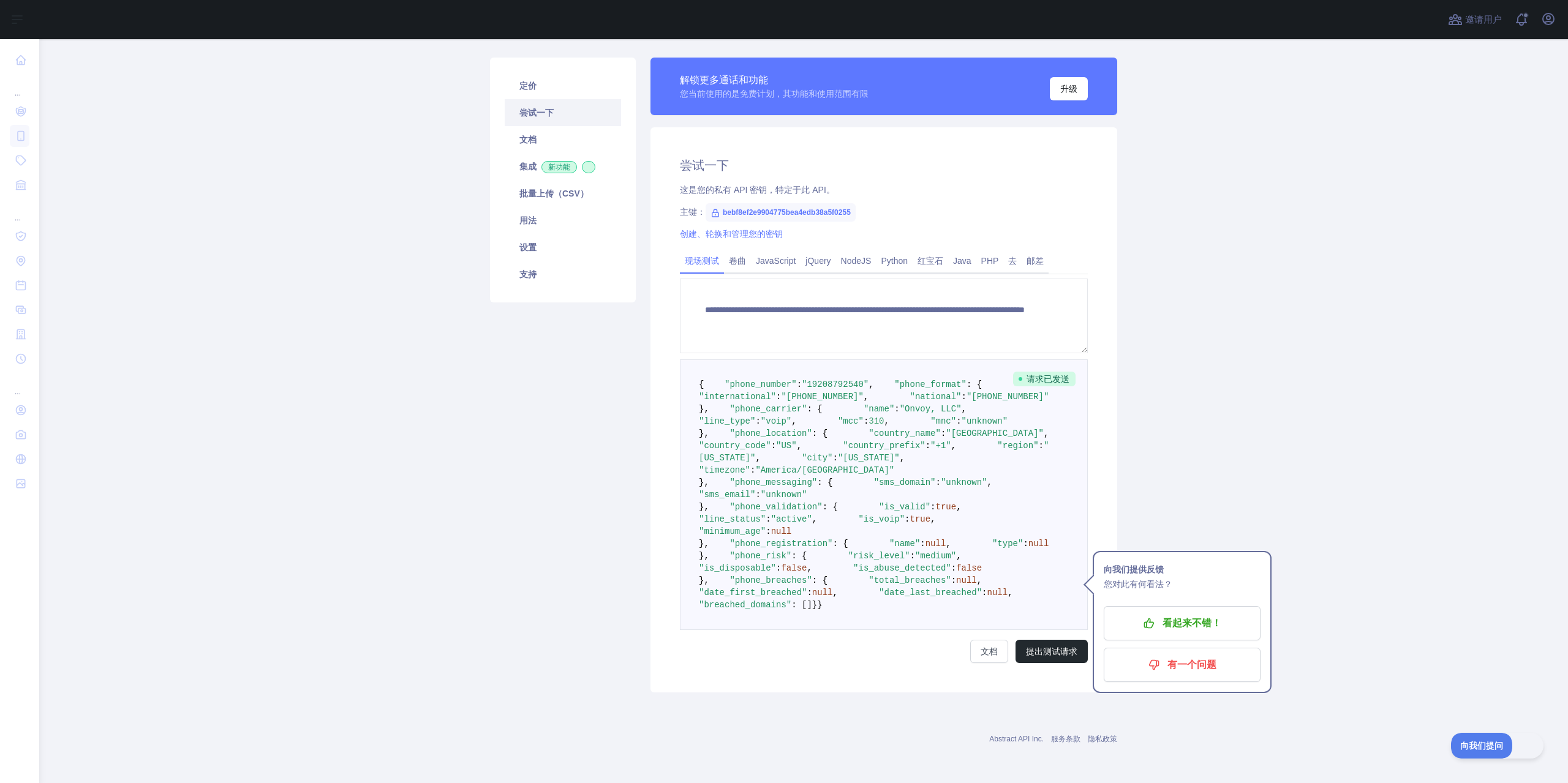
scroll to position [367, 0]
drag, startPoint x: 715, startPoint y: 100, endPoint x: 931, endPoint y: 624, distance: 566.8
click at [931, 624] on pre "{ "phone_number" : "[PHONE_NUMBER]" , "phone_format" : { "international" : "[PH…" at bounding box center [884, 495] width 408 height 271
copy code ""phone_number" : "[PHONE_NUMBER]" , "phone_format" : { "international" : "[PHON…"
click at [1371, 225] on main "**********" at bounding box center [804, 411] width 1529 height 744
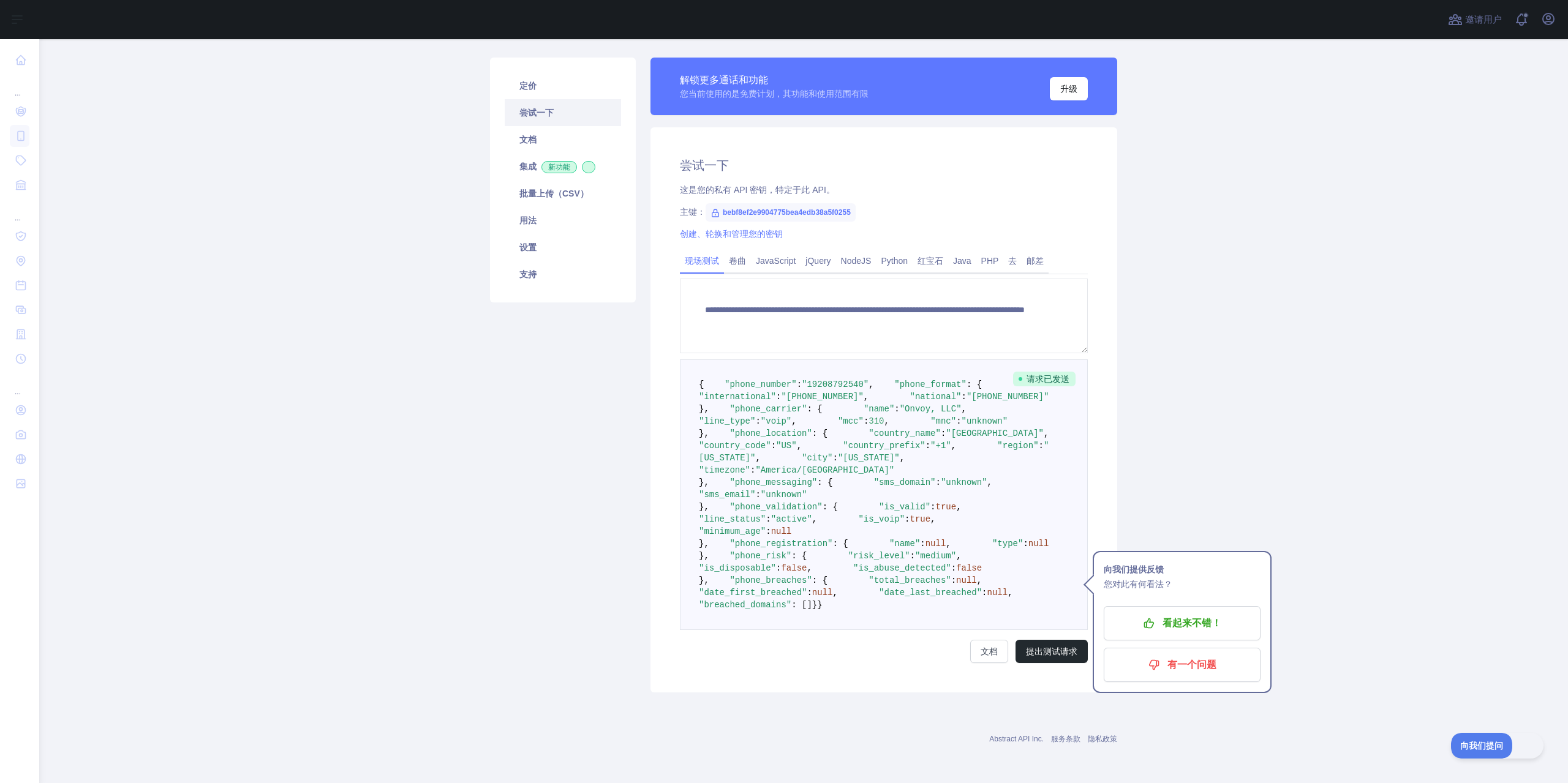
click at [969, 360] on pre "{ "phone_number" : "[PHONE_NUMBER]" , "phone_format" : { "international" : "[PH…" at bounding box center [884, 495] width 408 height 271
drag, startPoint x: 800, startPoint y: 184, endPoint x: 832, endPoint y: 193, distance: 33.2
click at [791, 417] on span ""voip"" at bounding box center [776, 421] width 31 height 9
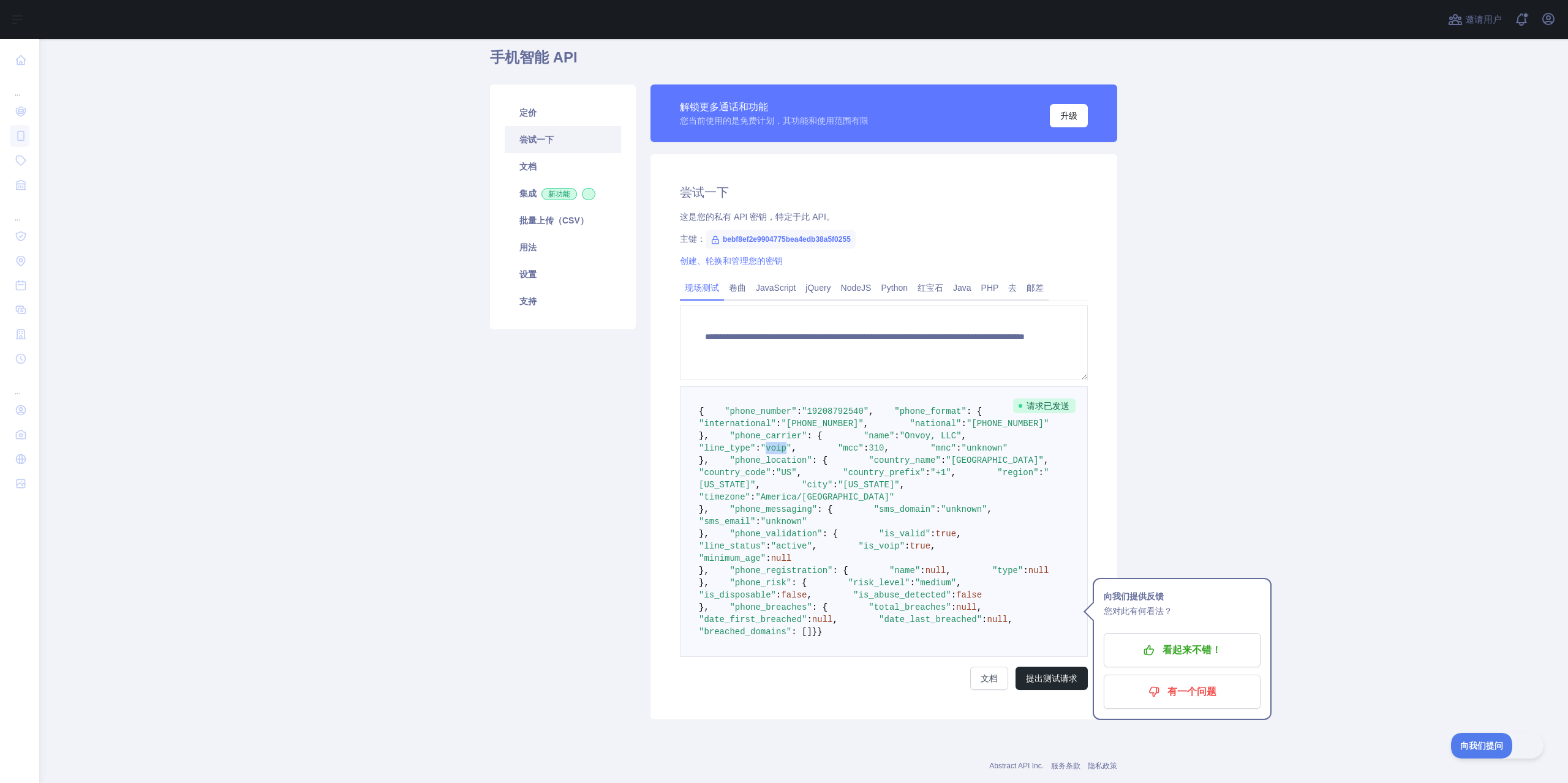
scroll to position [0, 0]
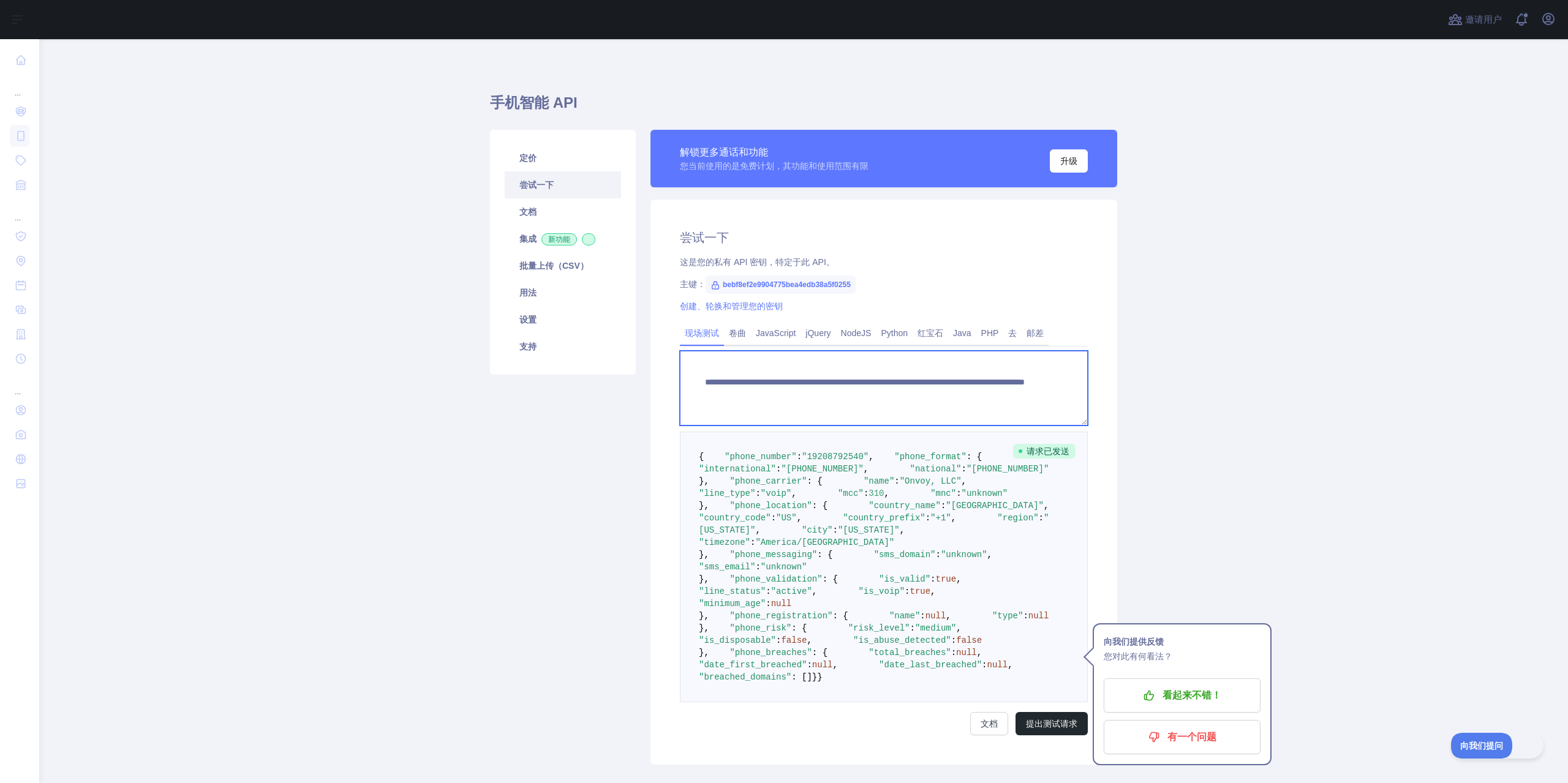
drag, startPoint x: 963, startPoint y: 393, endPoint x: 916, endPoint y: 393, distance: 47.0
click at [916, 393] on textarea "**********" at bounding box center [884, 388] width 408 height 75
paste textarea
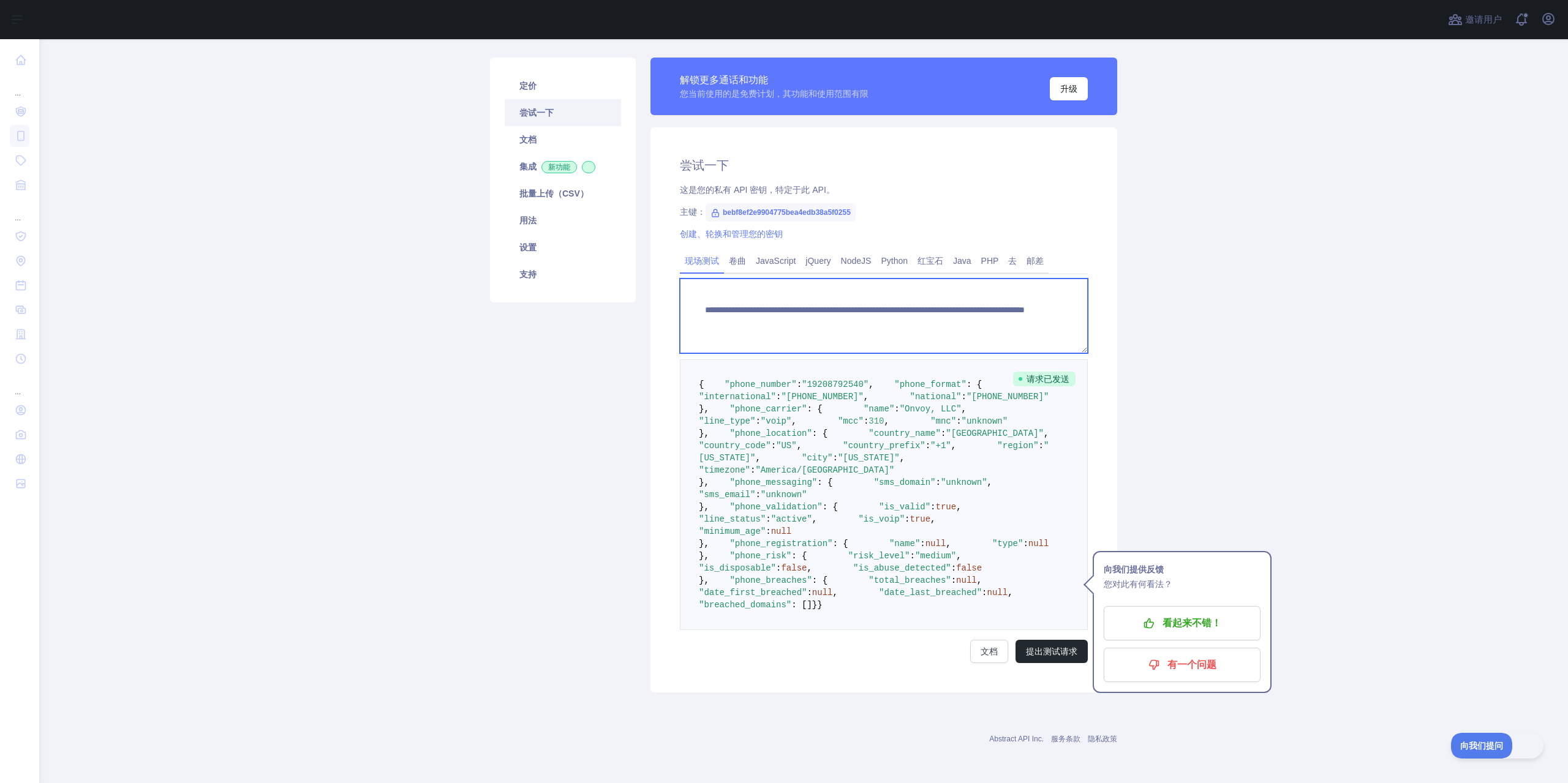
scroll to position [403, 0]
drag, startPoint x: 1047, startPoint y: 649, endPoint x: 1059, endPoint y: 640, distance: 15.0
click at [1047, 649] on font "提出测试请求" at bounding box center [1052, 651] width 52 height 9
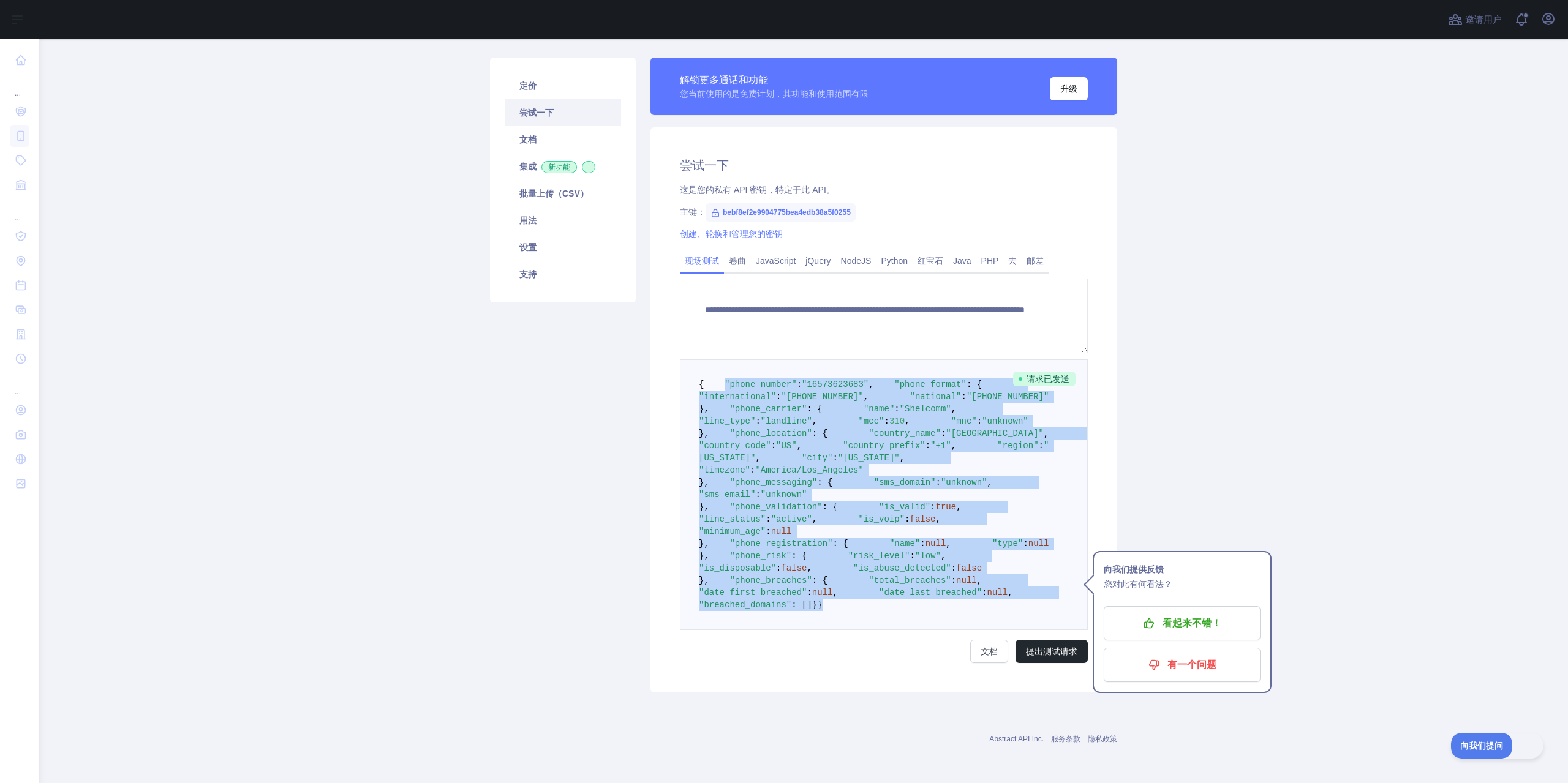
drag, startPoint x: 717, startPoint y: 347, endPoint x: 896, endPoint y: 611, distance: 319.0
click at [896, 611] on pre "{ "phone_number" : "[PHONE_NUMBER]" , "phone_format" : { "international" : "[PH…" at bounding box center [884, 495] width 408 height 271
copy code ""phone_number" : "[PHONE_NUMBER]" , "phone_format" : { "international" : "[PHON…"
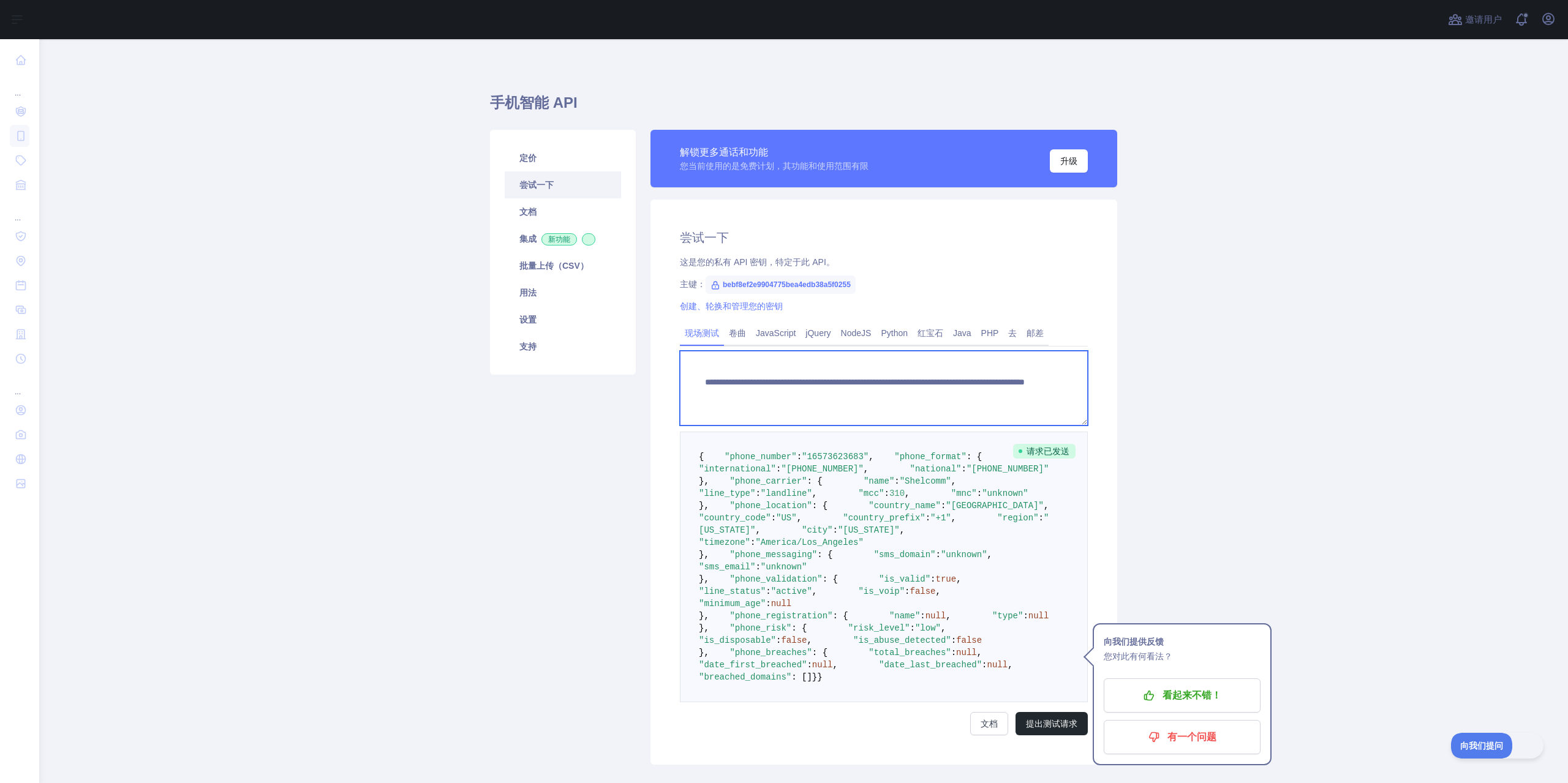
drag, startPoint x: 973, startPoint y: 394, endPoint x: 915, endPoint y: 393, distance: 58.0
click at [915, 393] on textarea "**********" at bounding box center [884, 388] width 408 height 75
paste textarea
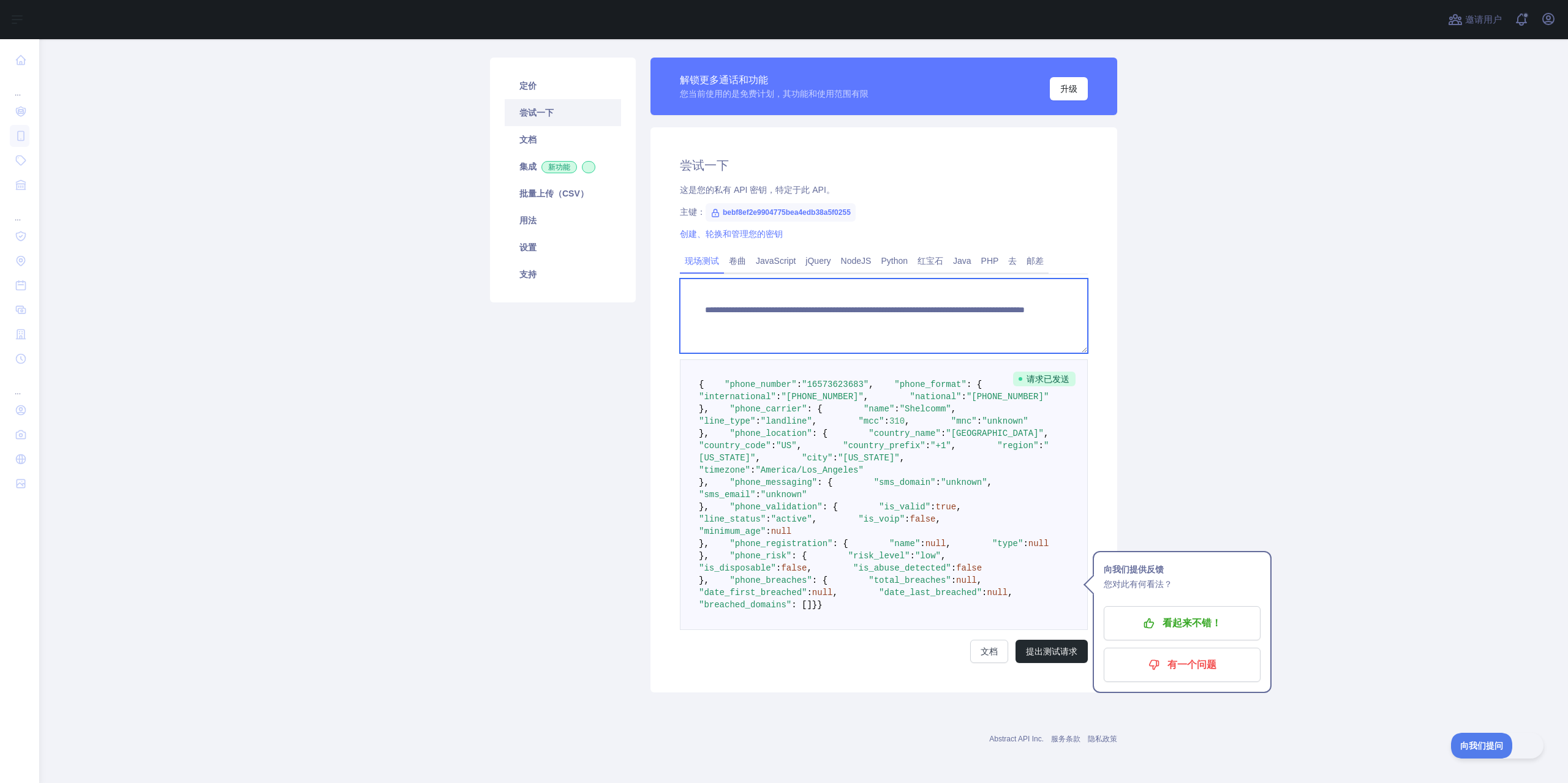
scroll to position [403, 0]
drag, startPoint x: 1047, startPoint y: 643, endPoint x: 1012, endPoint y: 632, distance: 36.7
click at [1046, 643] on button "提出测试请求" at bounding box center [1051, 651] width 72 height 23
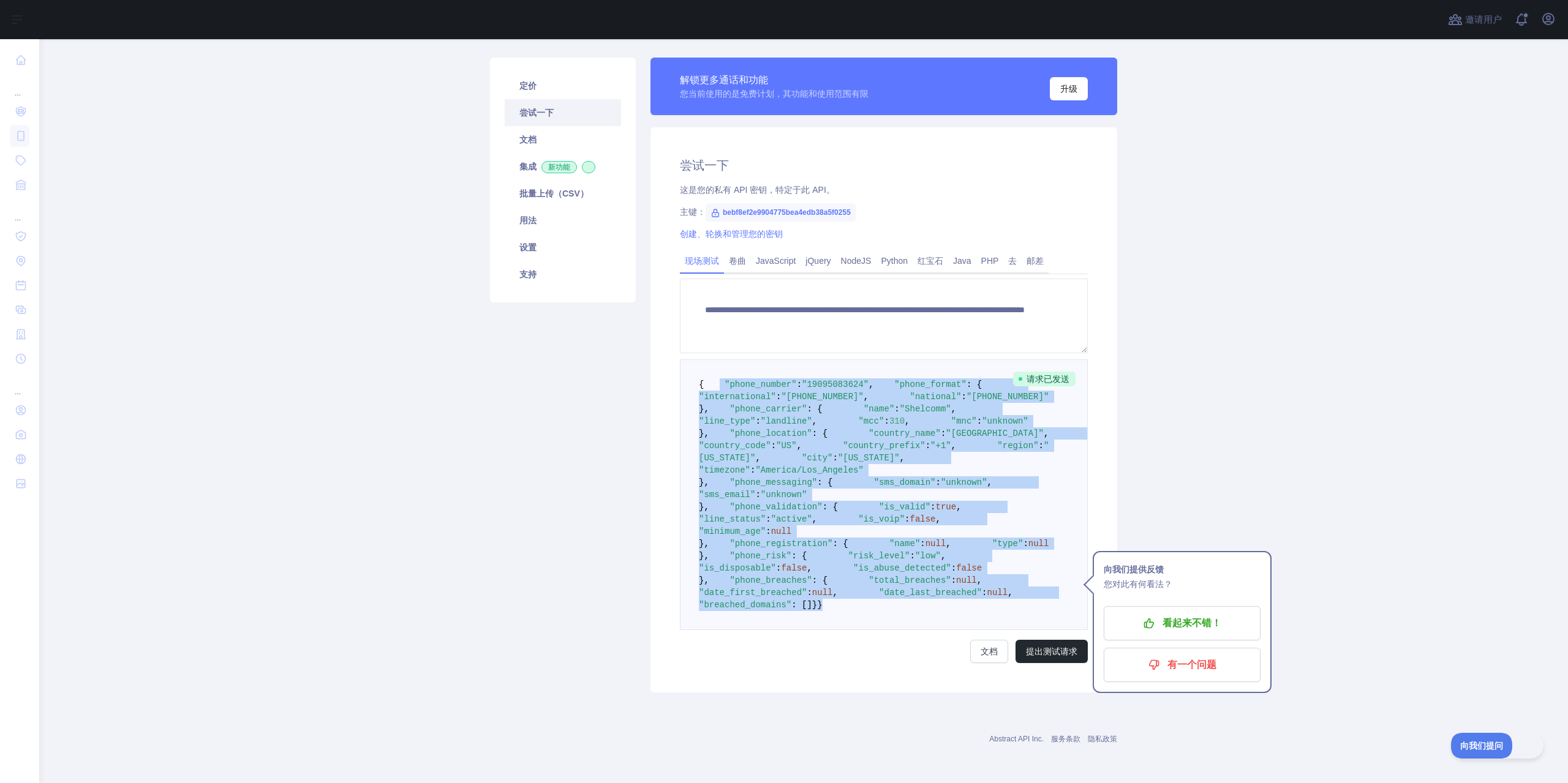
drag, startPoint x: 709, startPoint y: 463, endPoint x: 844, endPoint y: 700, distance: 272.8
click at [844, 630] on pre "{ "phone_number" : "[PHONE_NUMBER]" , "phone_format" : { "international" : "[PH…" at bounding box center [884, 495] width 408 height 271
copy code ""phone_number" : "[PHONE_NUMBER]" , "phone_format" : { "international" : "[PHON…"
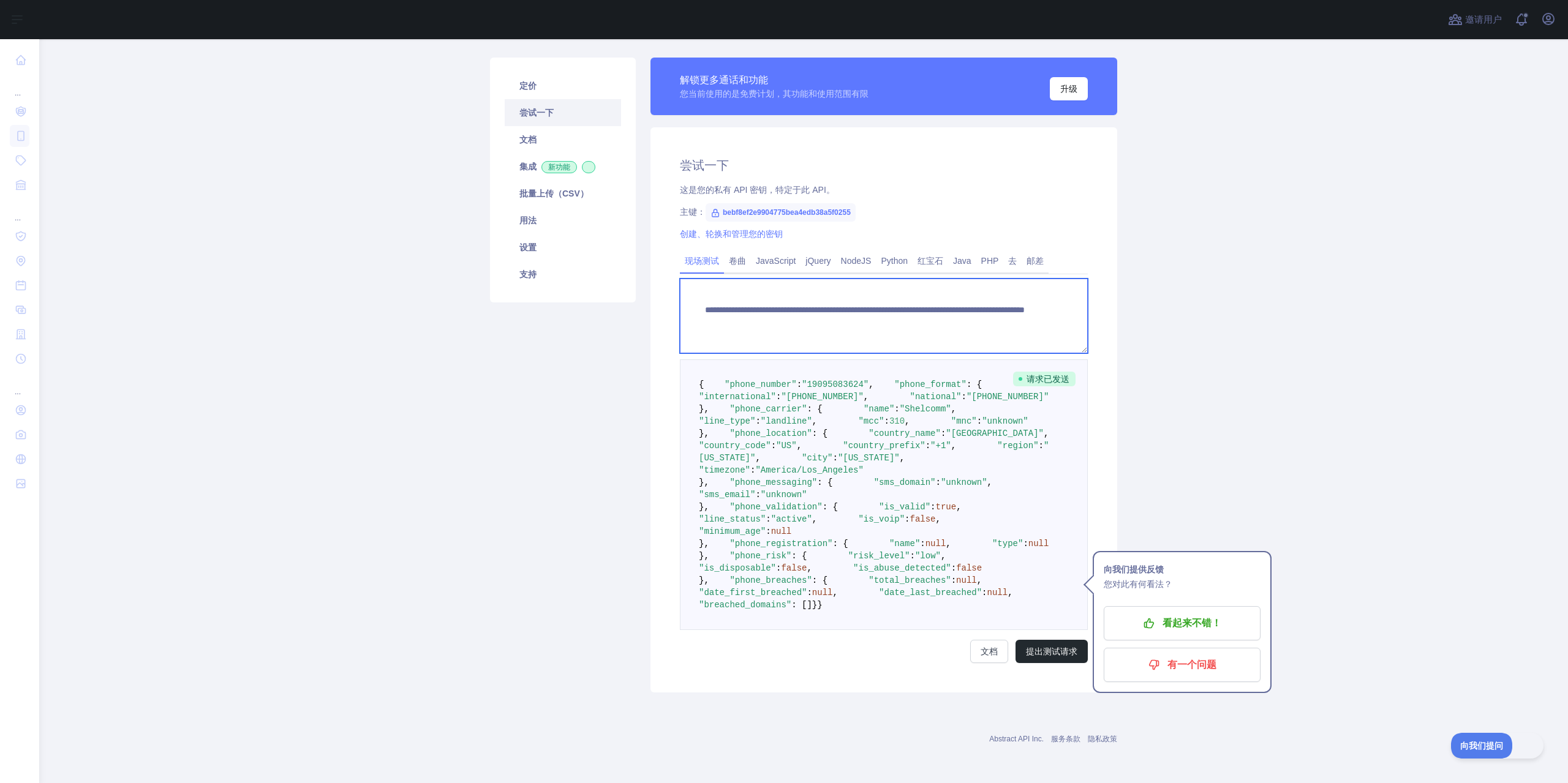
drag, startPoint x: 976, startPoint y: 213, endPoint x: 916, endPoint y: 213, distance: 60.0
click at [916, 279] on textarea "**********" at bounding box center [884, 316] width 408 height 75
paste textarea
click at [1267, 365] on main "**********" at bounding box center [804, 411] width 1529 height 744
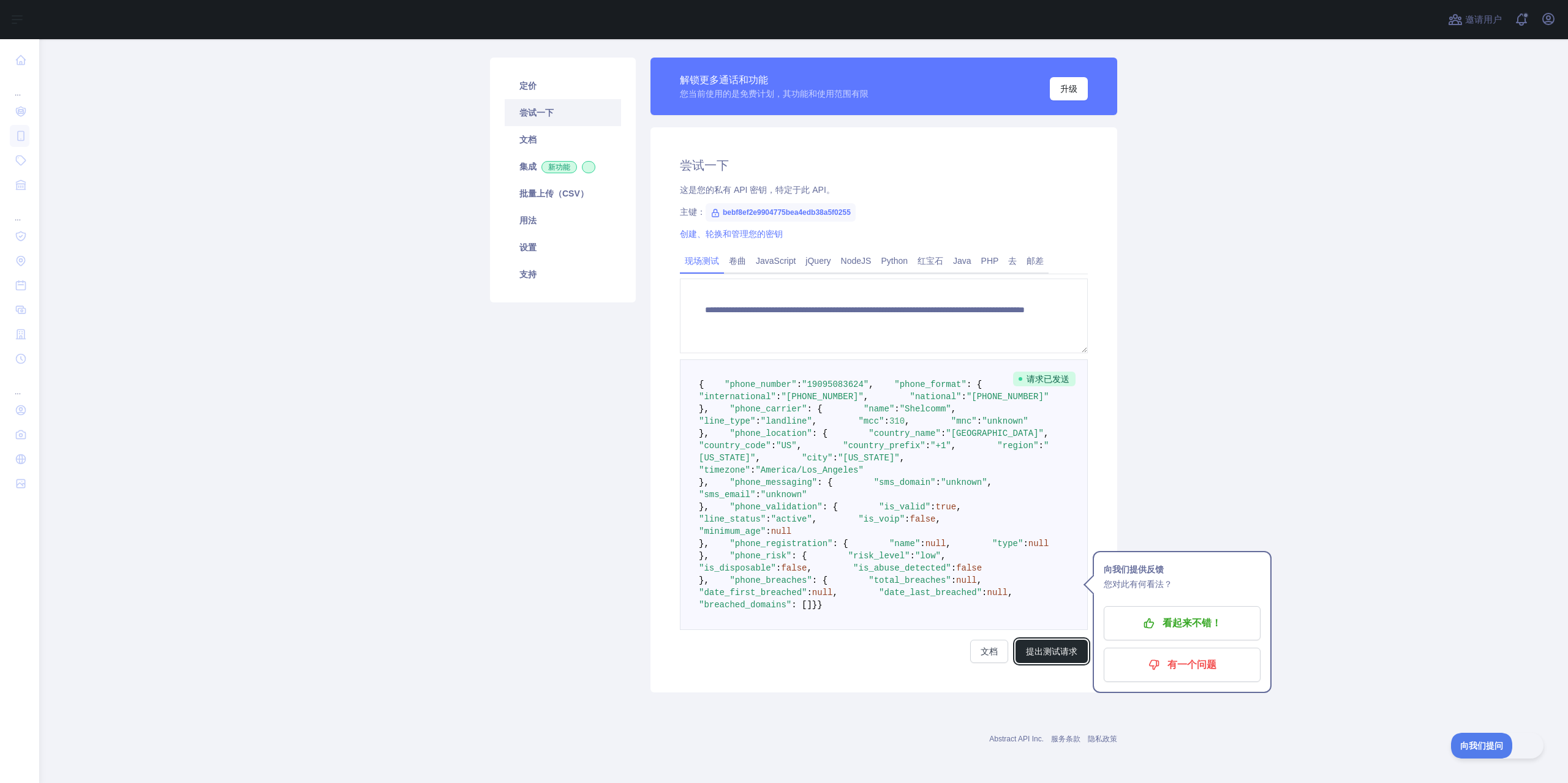
click at [1043, 649] on font "提出测试请求" at bounding box center [1052, 651] width 52 height 9
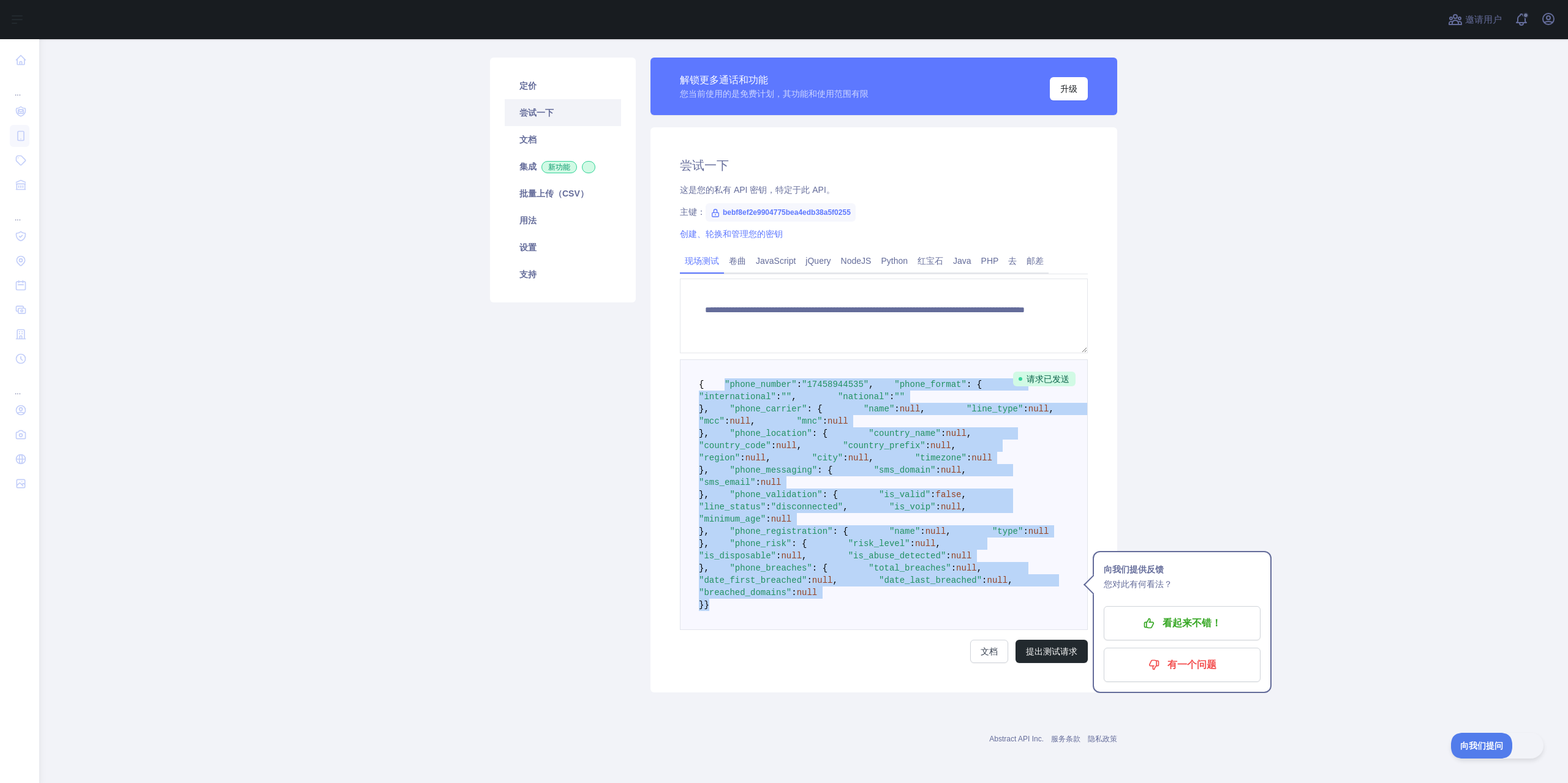
drag, startPoint x: 711, startPoint y: 218, endPoint x: 864, endPoint y: 609, distance: 419.9
click at [864, 609] on pre "{ "phone_number" : "[PHONE_NUMBER]" , "phone_format" : { "international" : "" ,…" at bounding box center [884, 495] width 408 height 271
copy code ""phone_number" : "[PHONE_NUMBER]" , "phone_format" : { "international" : "" , "…"
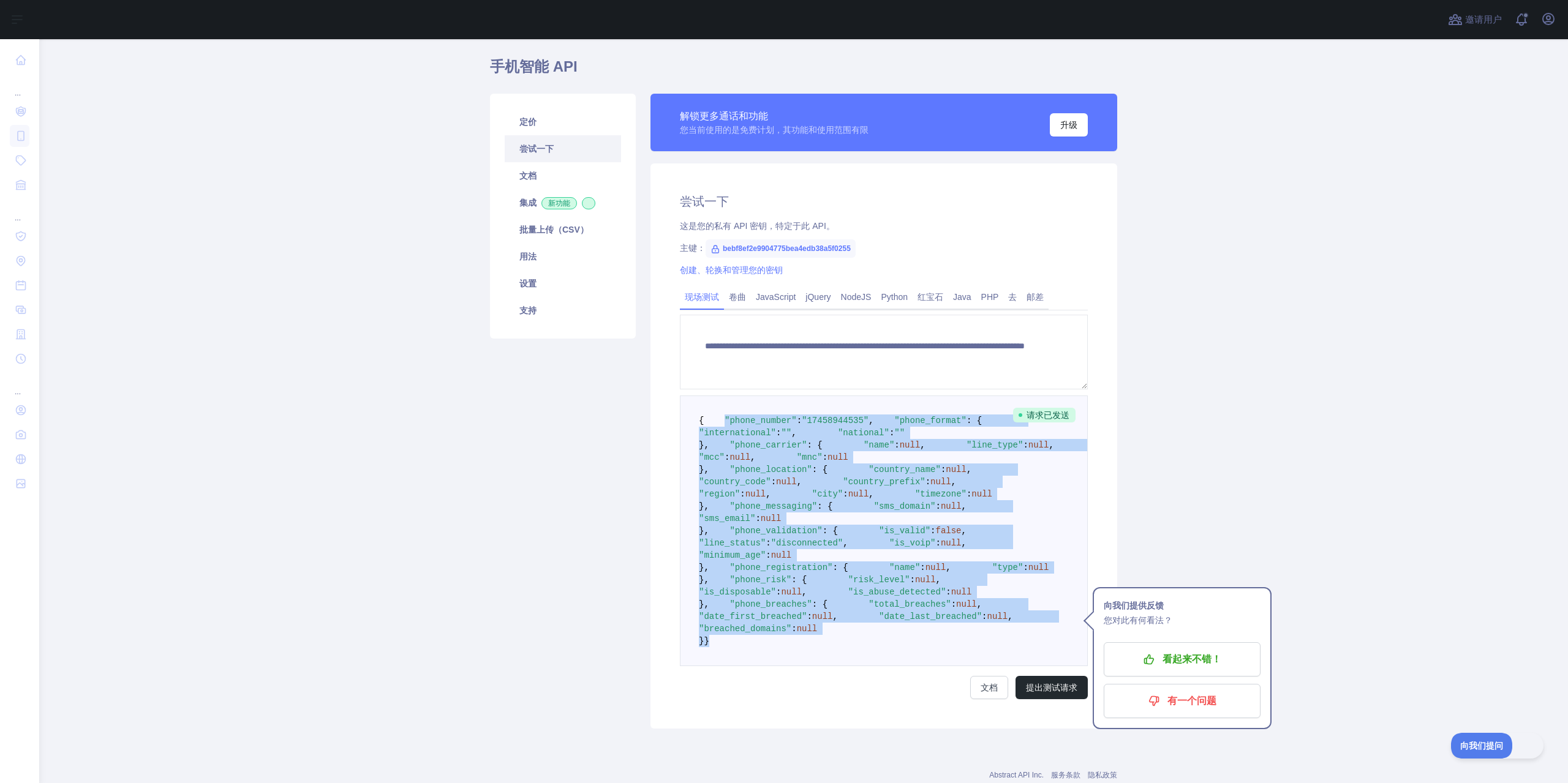
scroll to position [0, 0]
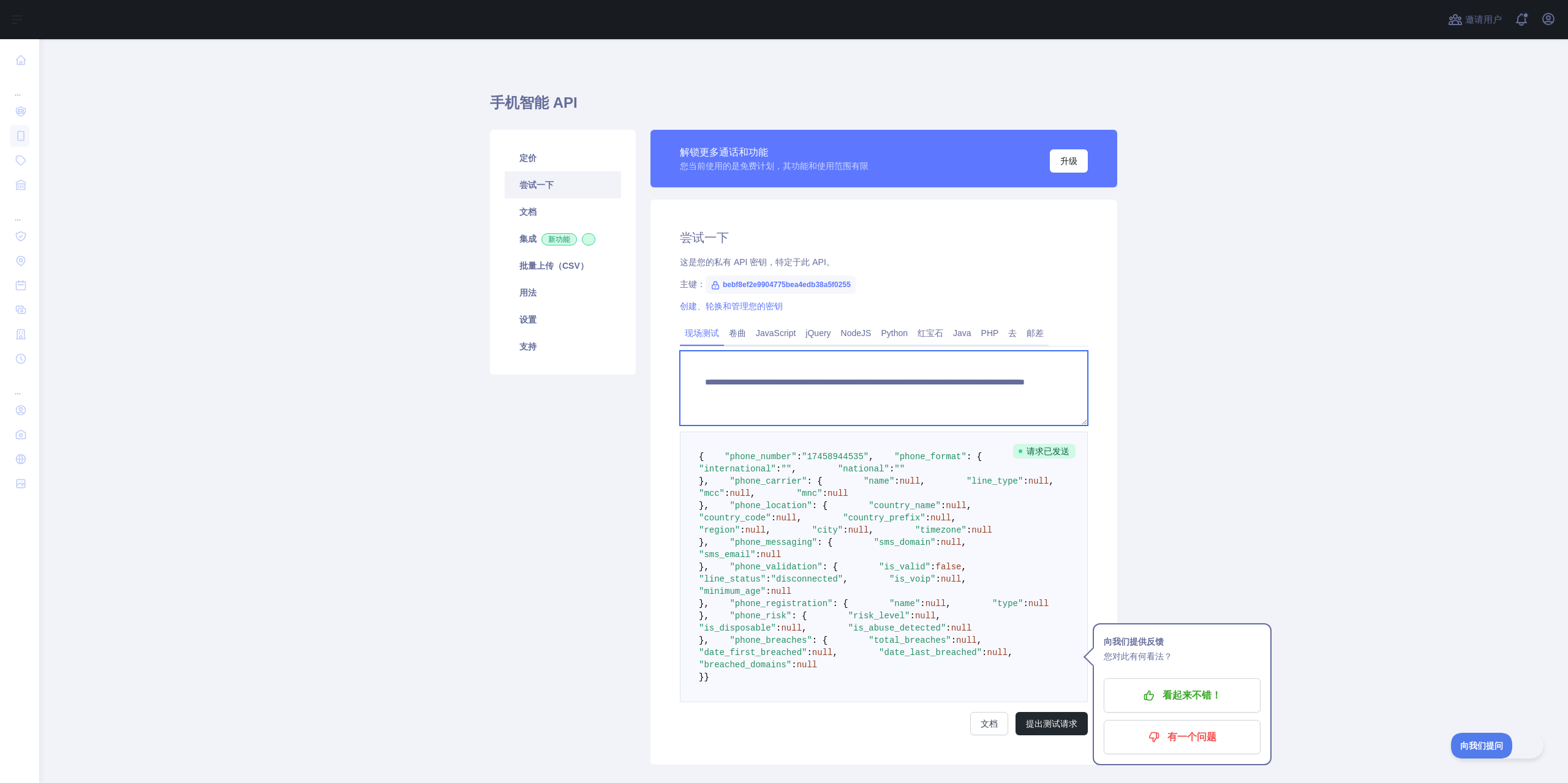
drag, startPoint x: 968, startPoint y: 398, endPoint x: 914, endPoint y: 398, distance: 54.0
click at [914, 398] on textarea "**********" at bounding box center [884, 388] width 408 height 75
paste textarea
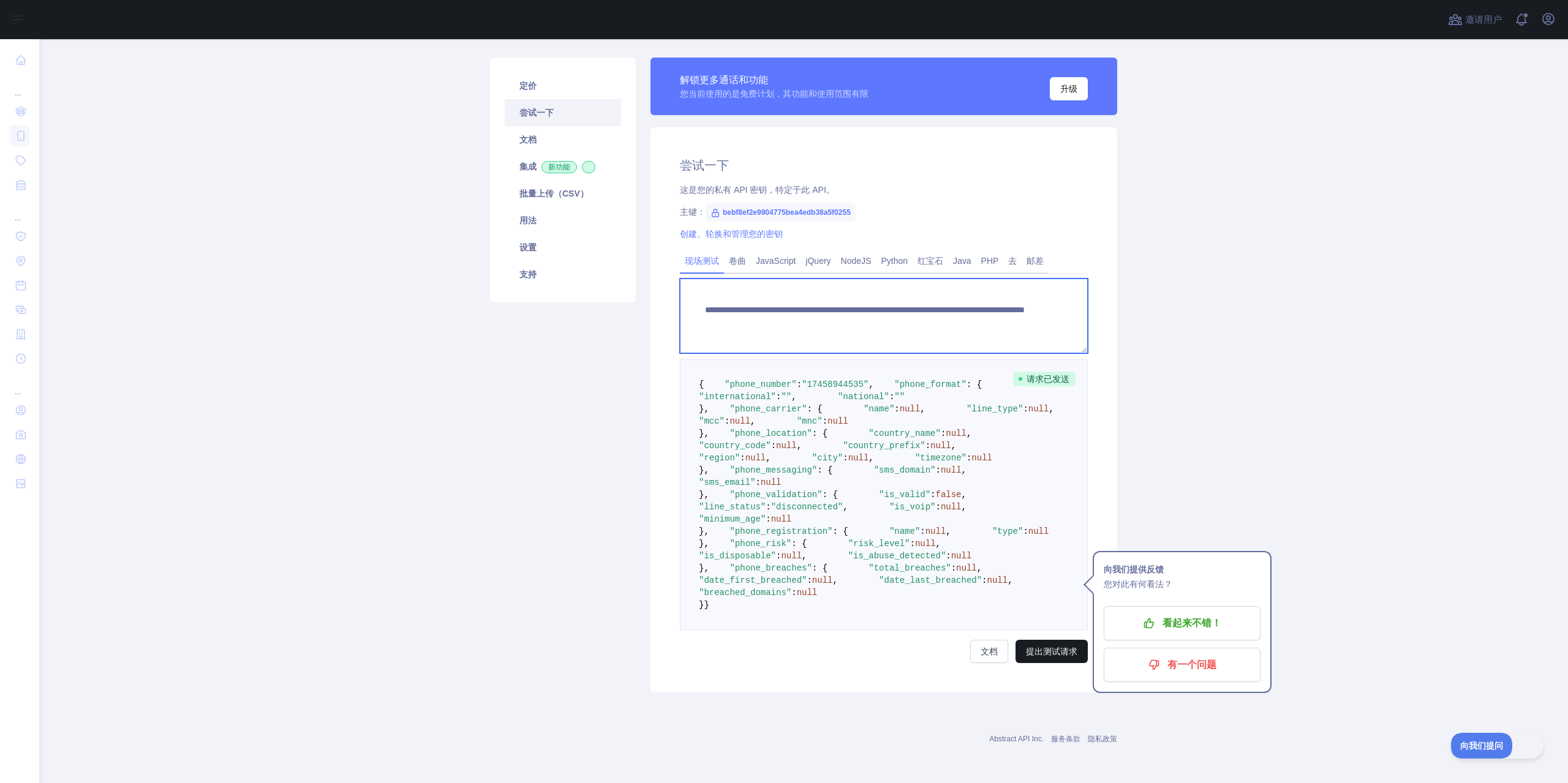
scroll to position [403, 0]
click at [1039, 650] on font "提出测试请求" at bounding box center [1052, 651] width 52 height 9
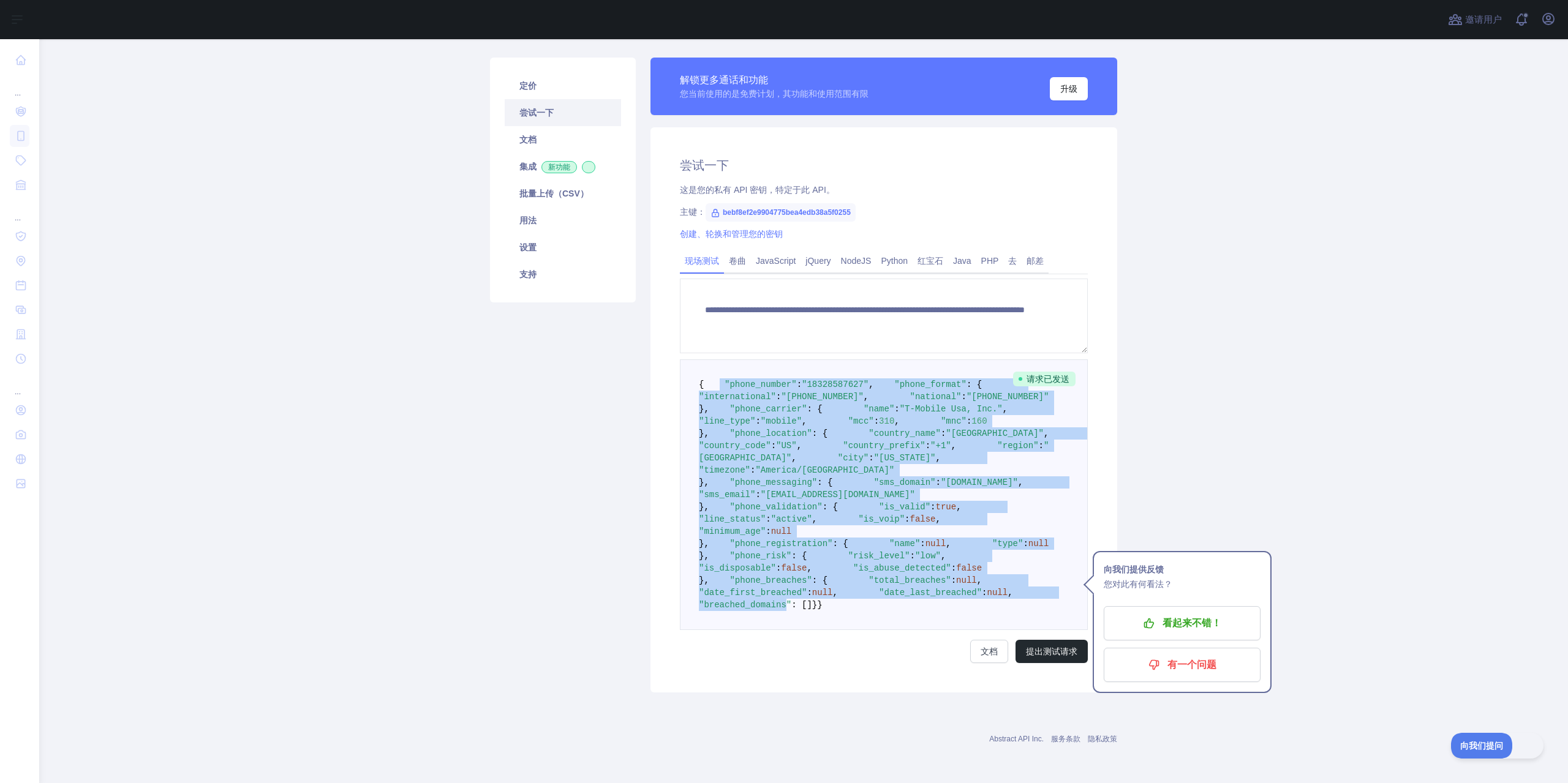
scroll to position [306, 0]
drag, startPoint x: 711, startPoint y: 467, endPoint x: 837, endPoint y: 705, distance: 269.3
click at [837, 630] on pre "{ "phone_number" : "[PHONE_NUMBER]" , "phone_format" : { "international" : "[PH…" at bounding box center [884, 495] width 408 height 271
copy code ""phone_number" : "[PHONE_NUMBER]" , "phone_format" : { "international" : "[PHON…"
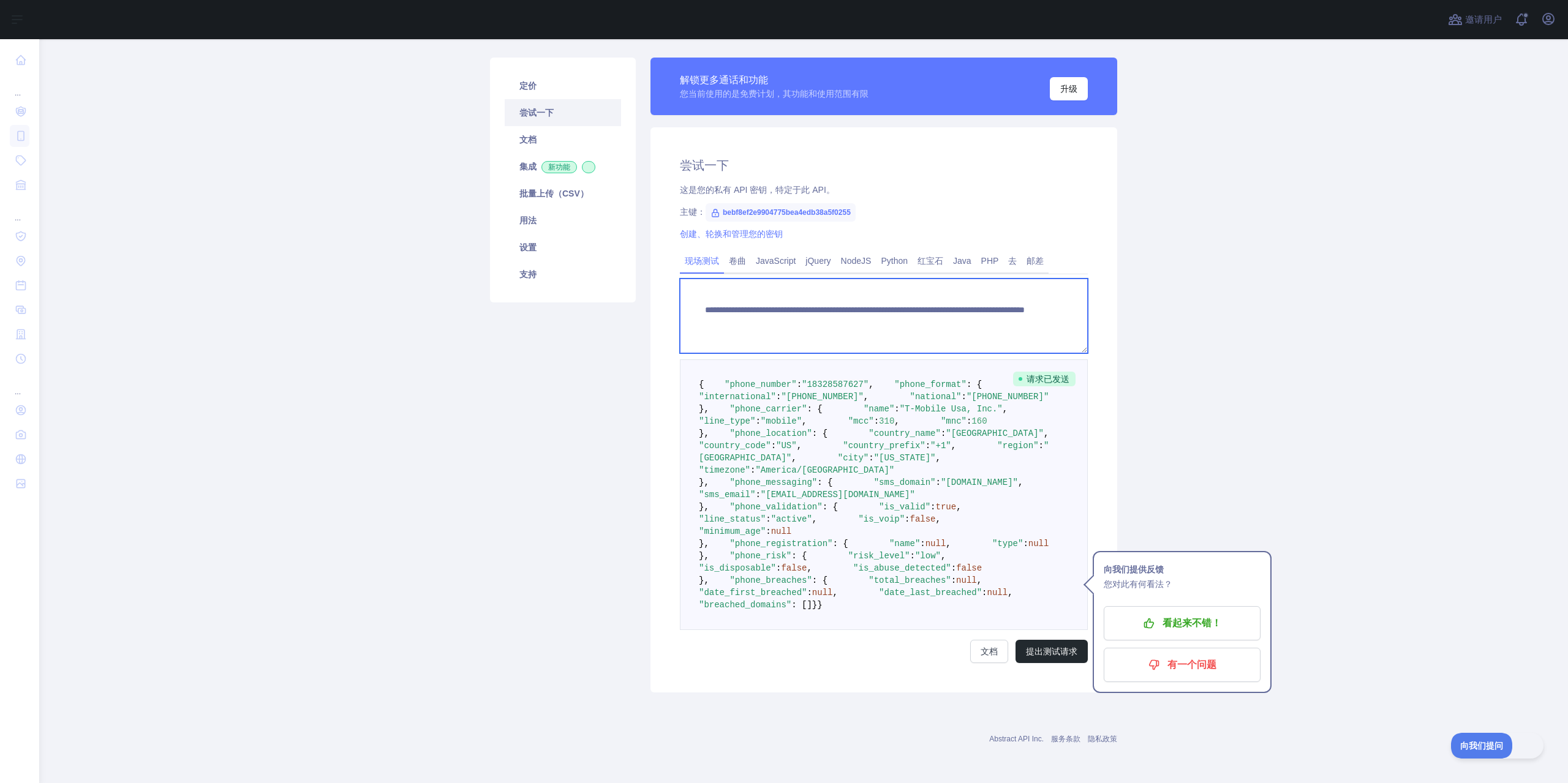
drag, startPoint x: 973, startPoint y: 86, endPoint x: 920, endPoint y: 84, distance: 53.0
click at [920, 279] on textarea "**********" at bounding box center [884, 316] width 408 height 75
type textarea "**********"
click at [1054, 638] on form "**********" at bounding box center [884, 471] width 408 height 385
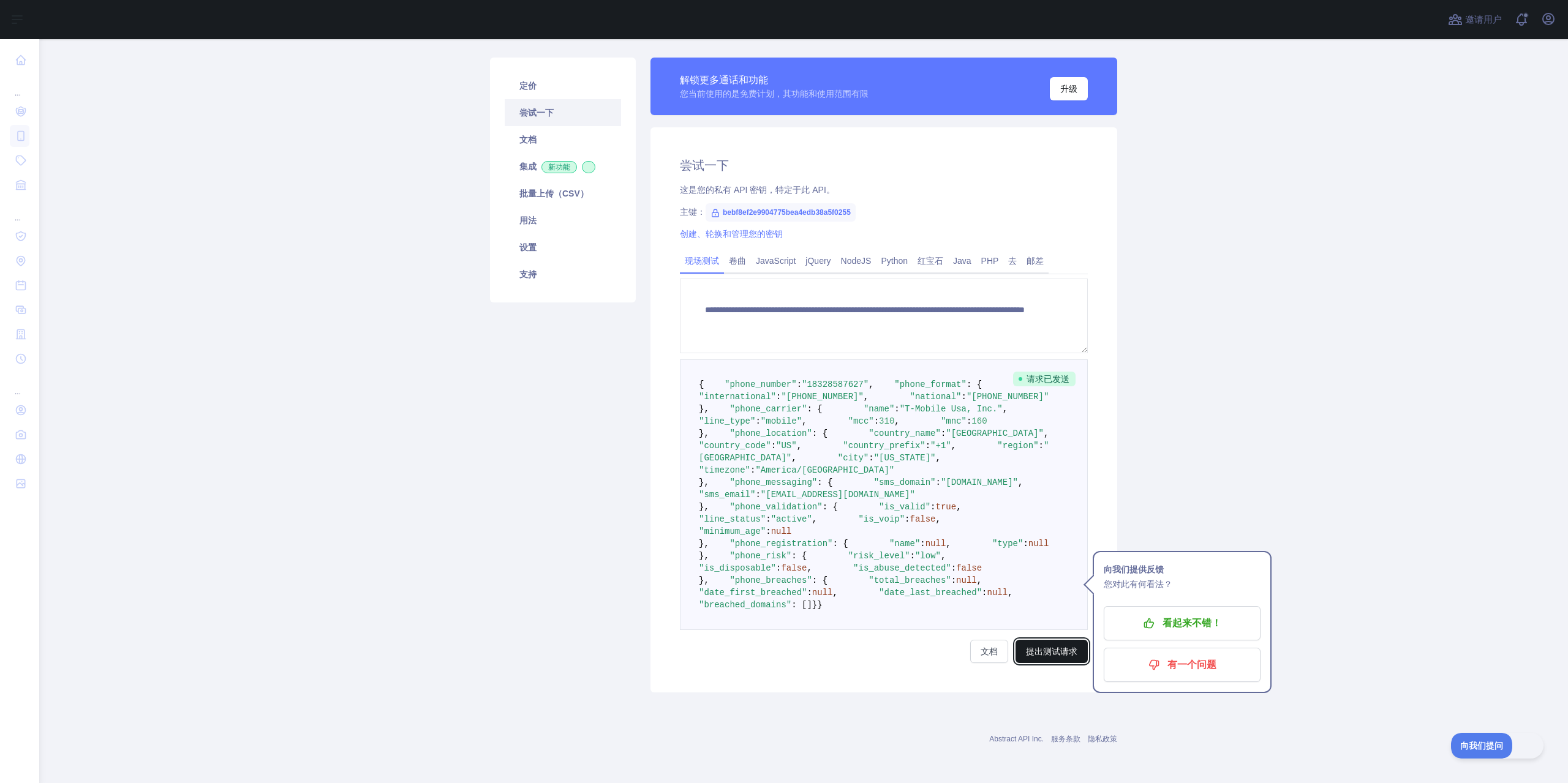
click at [1051, 647] on font "提出测试请求" at bounding box center [1052, 651] width 52 height 9
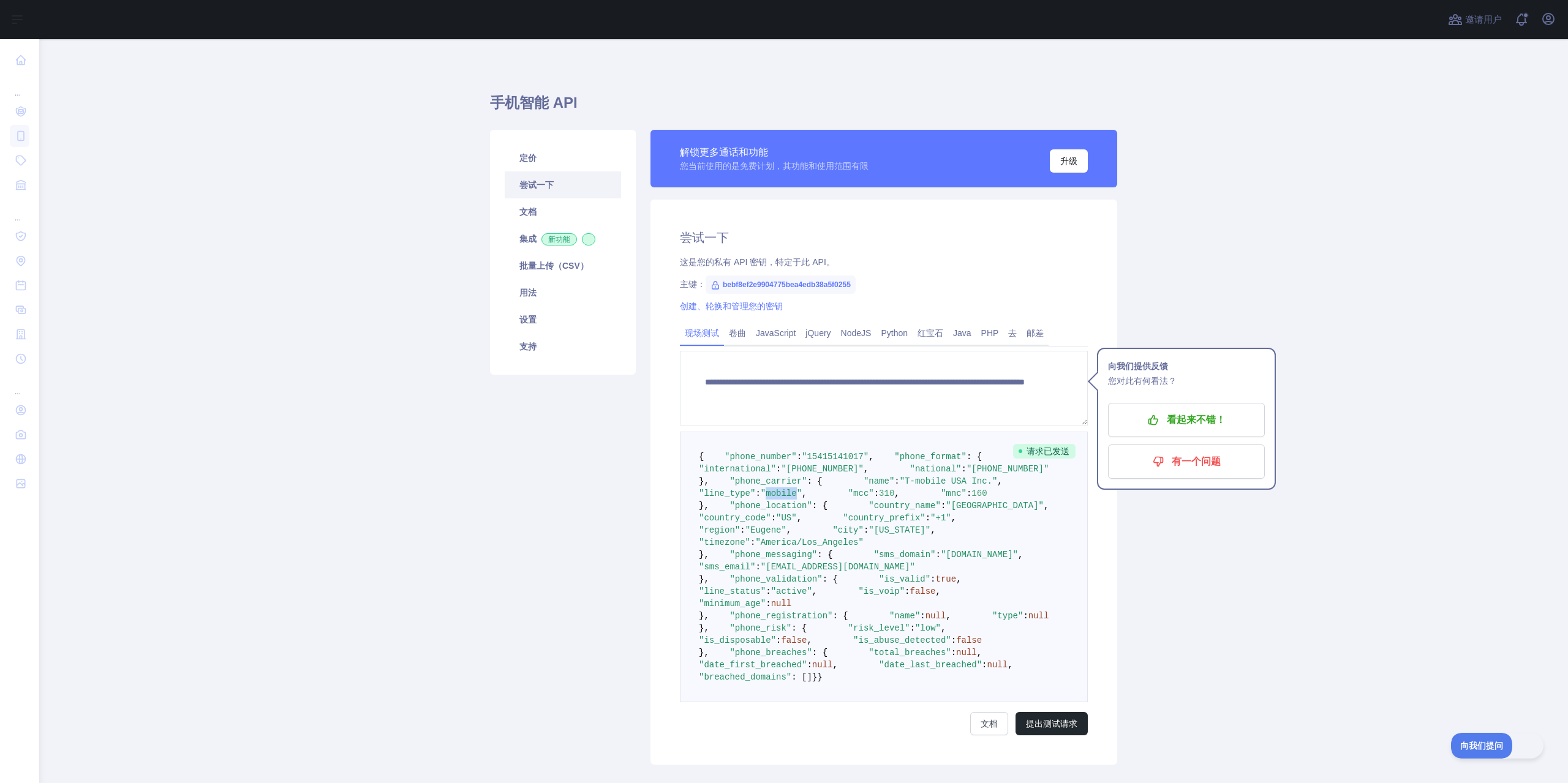
drag, startPoint x: 797, startPoint y: 554, endPoint x: 825, endPoint y: 558, distance: 28.3
click at [802, 499] on span ""mobile"" at bounding box center [781, 493] width 41 height 9
drag, startPoint x: 774, startPoint y: 539, endPoint x: 812, endPoint y: 538, distance: 38.0
click at [900, 486] on span ""T-mobile USA Inc."" at bounding box center [949, 481] width 98 height 9
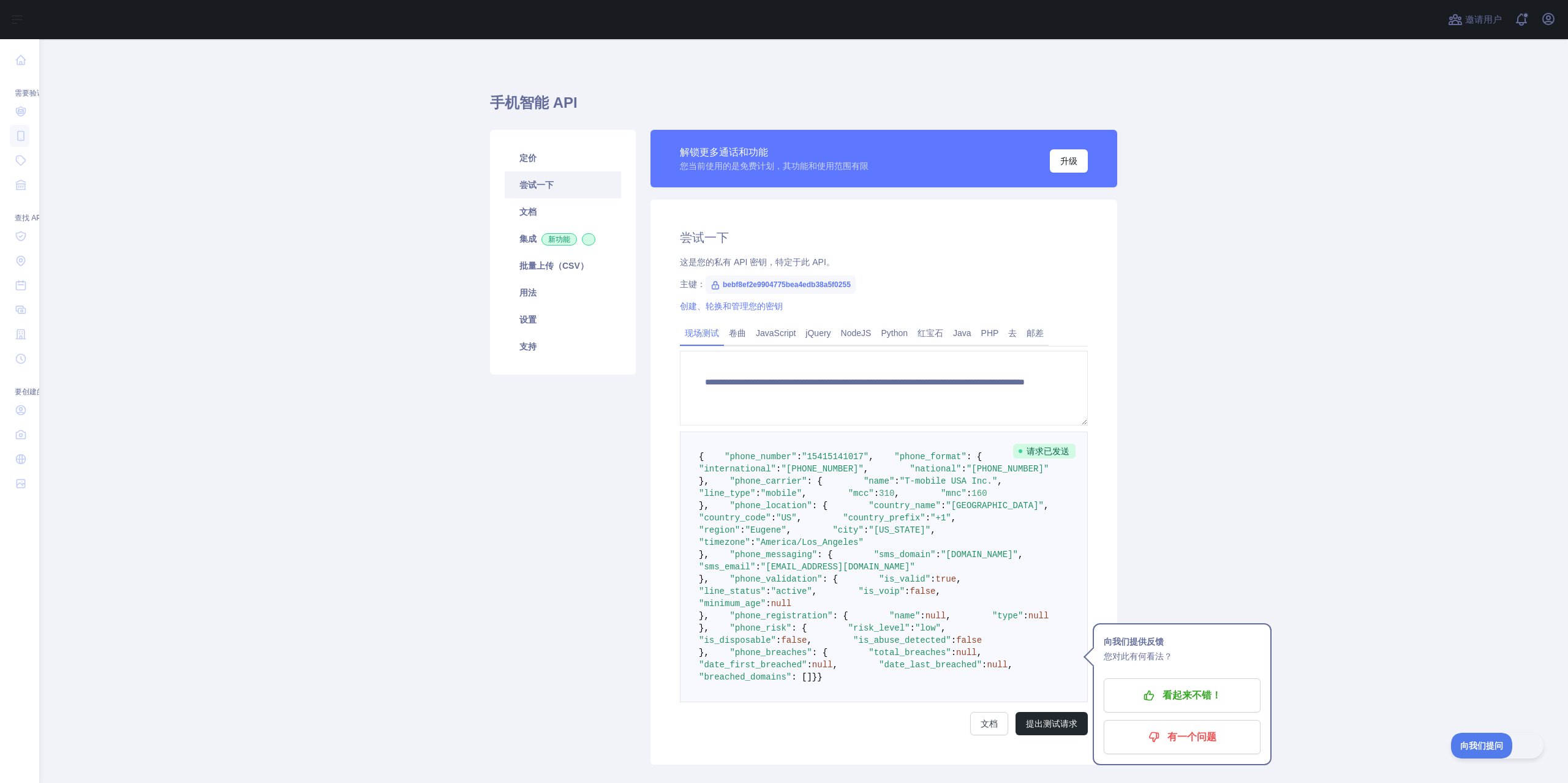
click at [83, 145] on main "**********" at bounding box center [804, 411] width 1529 height 744
click at [331, 176] on main "**********" at bounding box center [804, 411] width 1529 height 744
